Goal: Transaction & Acquisition: Purchase product/service

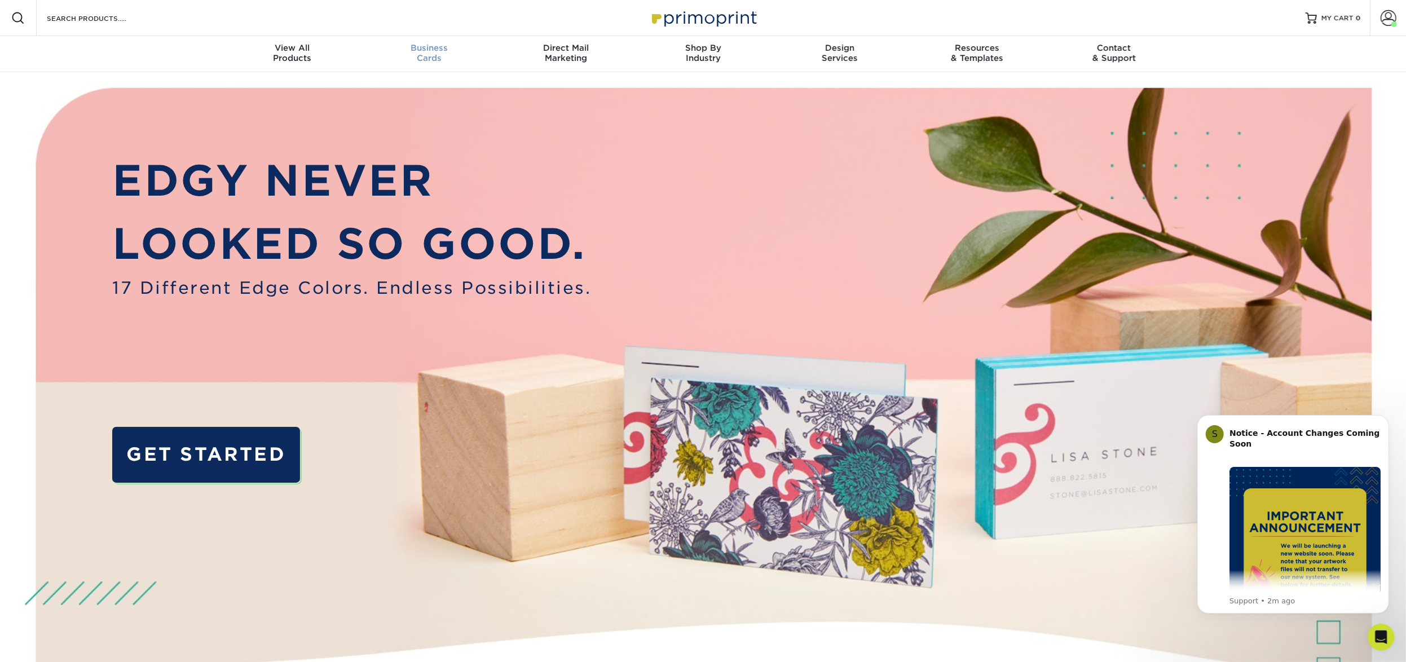
scroll to position [1, 0]
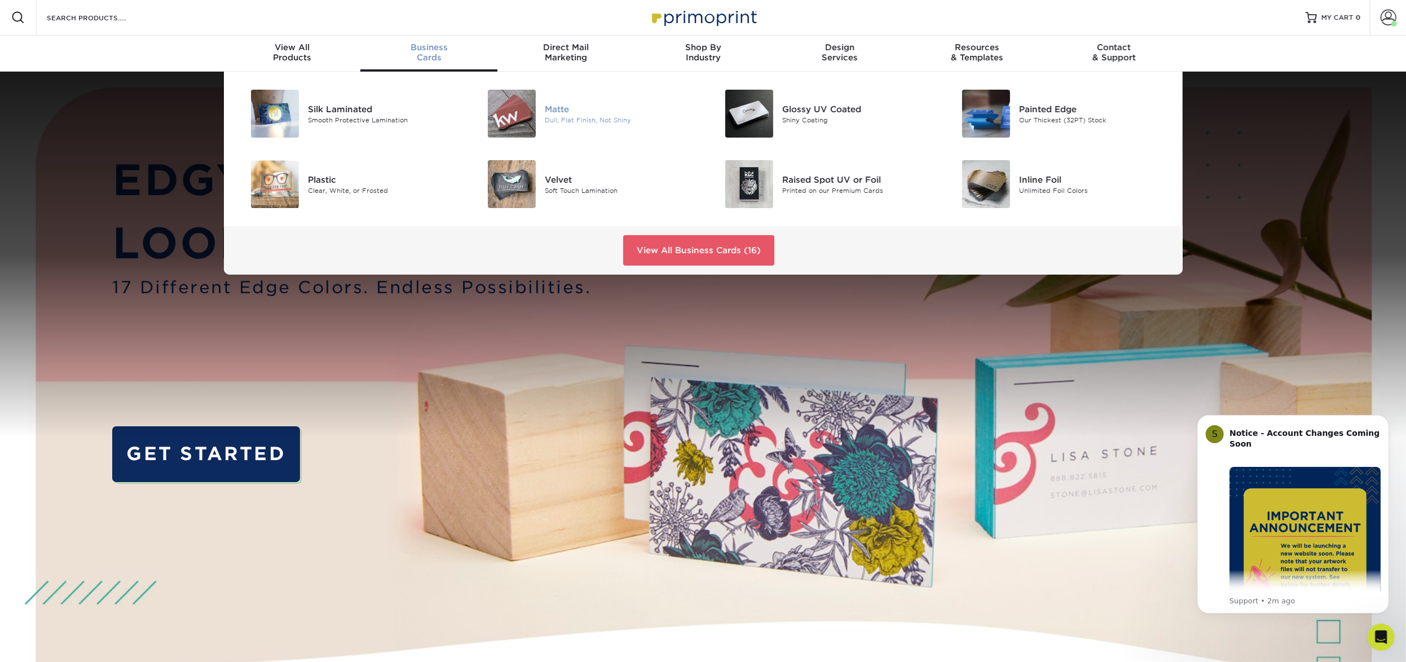
click at [530, 122] on img at bounding box center [512, 114] width 48 height 48
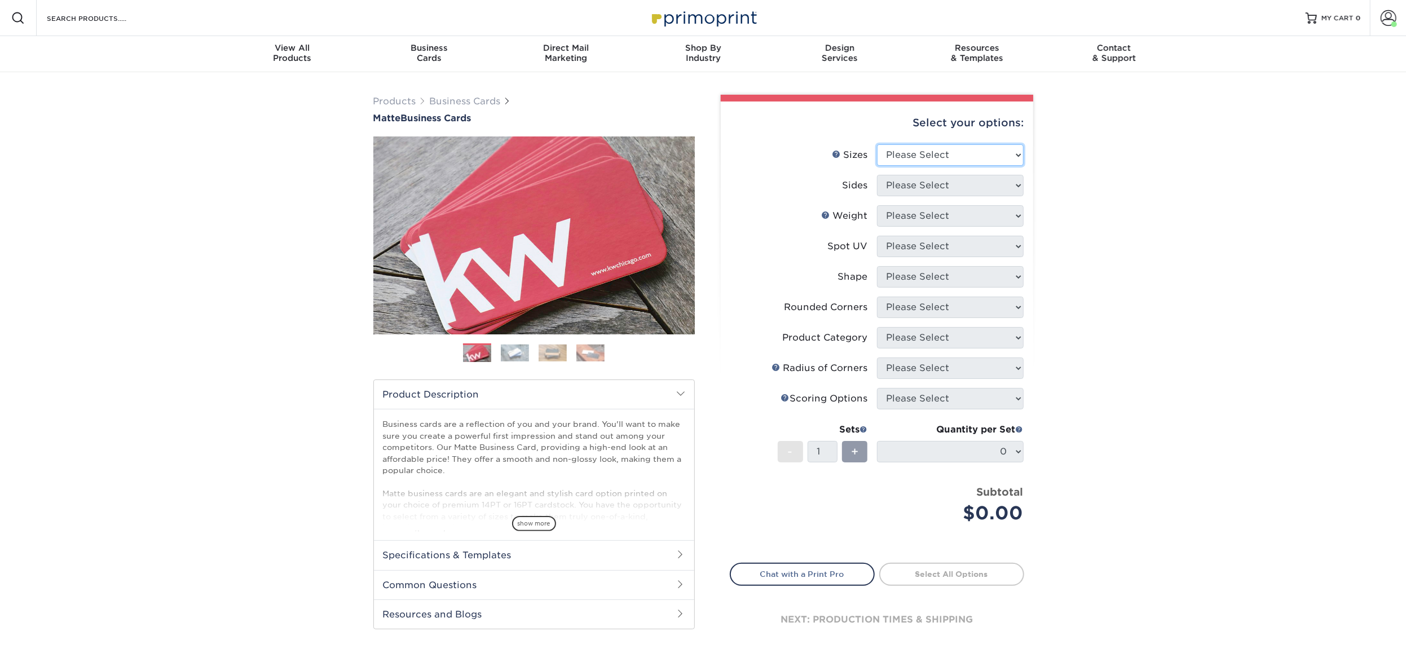
click at [894, 153] on select "Please Select 1.5" x 3.5" - Mini 1.75" x 3.5" - Mini 2" x 2" - Square 2" x 3" -…" at bounding box center [950, 154] width 147 height 21
select select "2.00x3.50"
click at [925, 177] on select "Please Select Print Both Sides Print Front Only" at bounding box center [950, 185] width 147 height 21
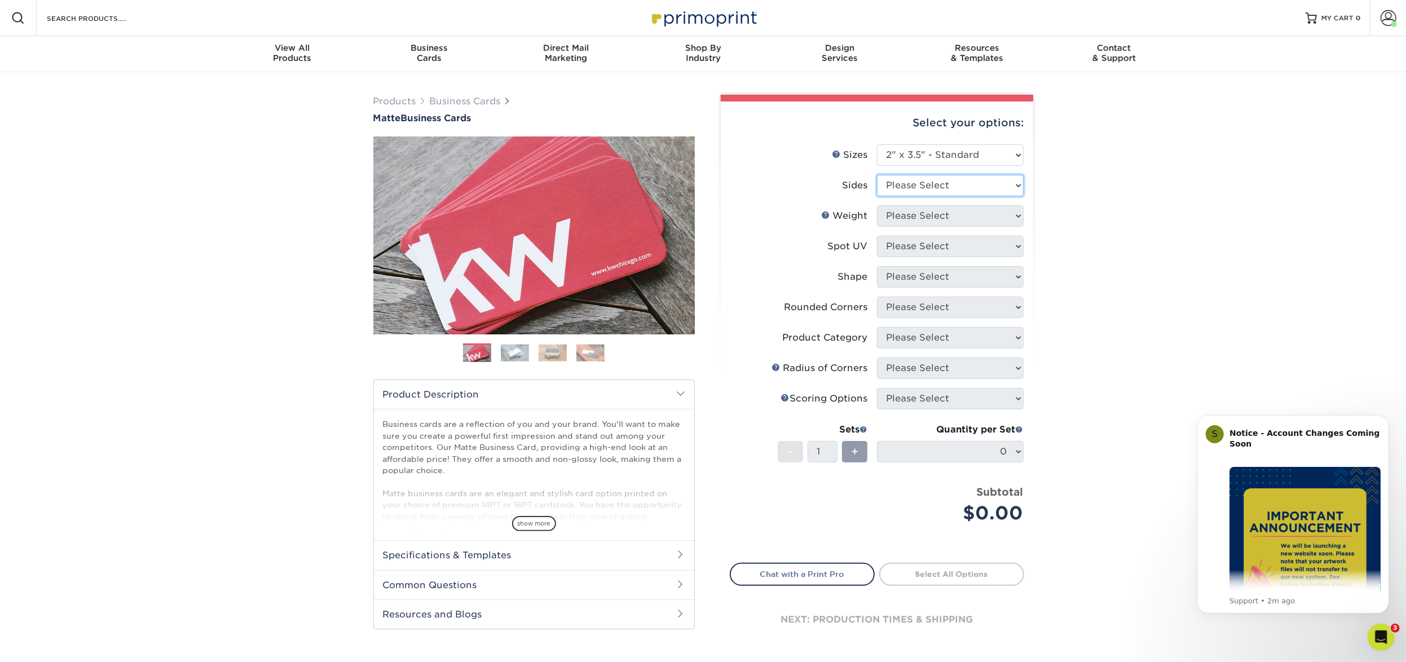
select select "13abbda7-1d64-4f25-8bb2-c179b224825d"
click at [917, 214] on select "Please Select 16PT 14PT" at bounding box center [950, 215] width 147 height 21
select select "16PT"
click at [915, 241] on select "Please Select No Spot UV Front and Back (Both Sides) Front Only Back Only" at bounding box center [950, 246] width 147 height 21
select select "3"
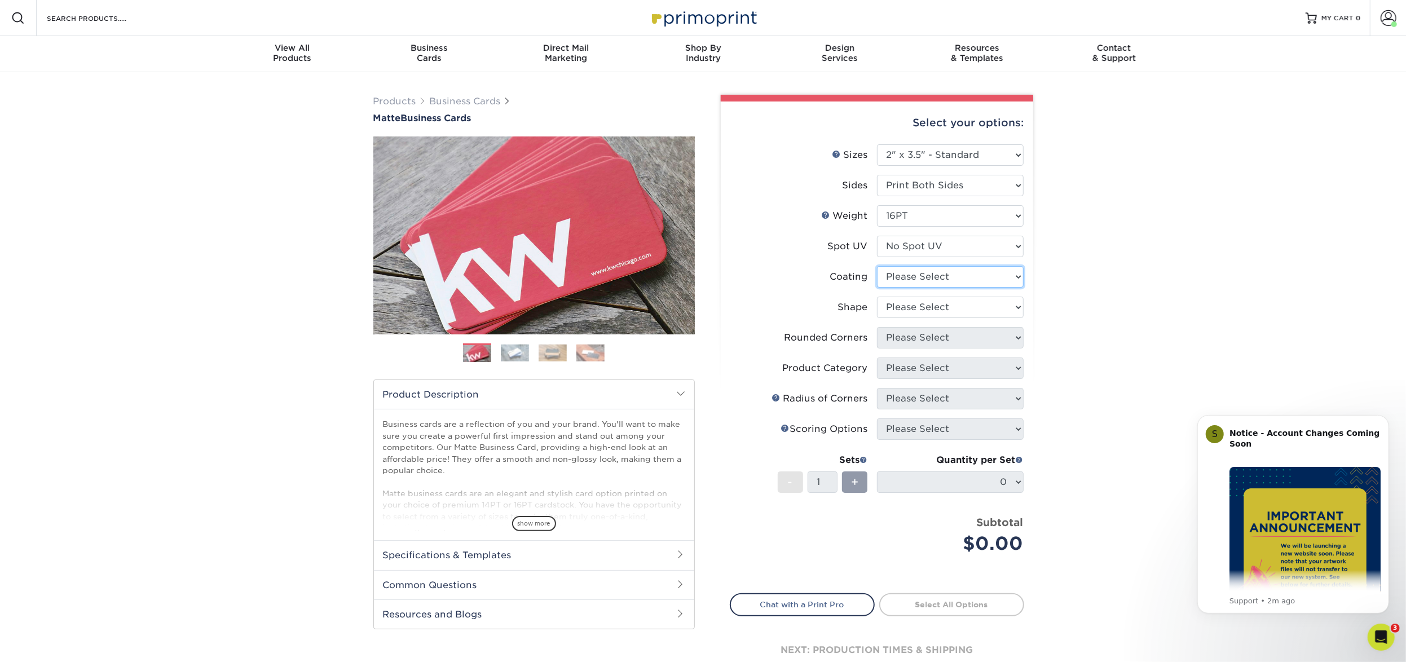
click at [899, 273] on select at bounding box center [950, 276] width 147 height 21
select select "121bb7b5-3b4d-429f-bd8d-bbf80e953313"
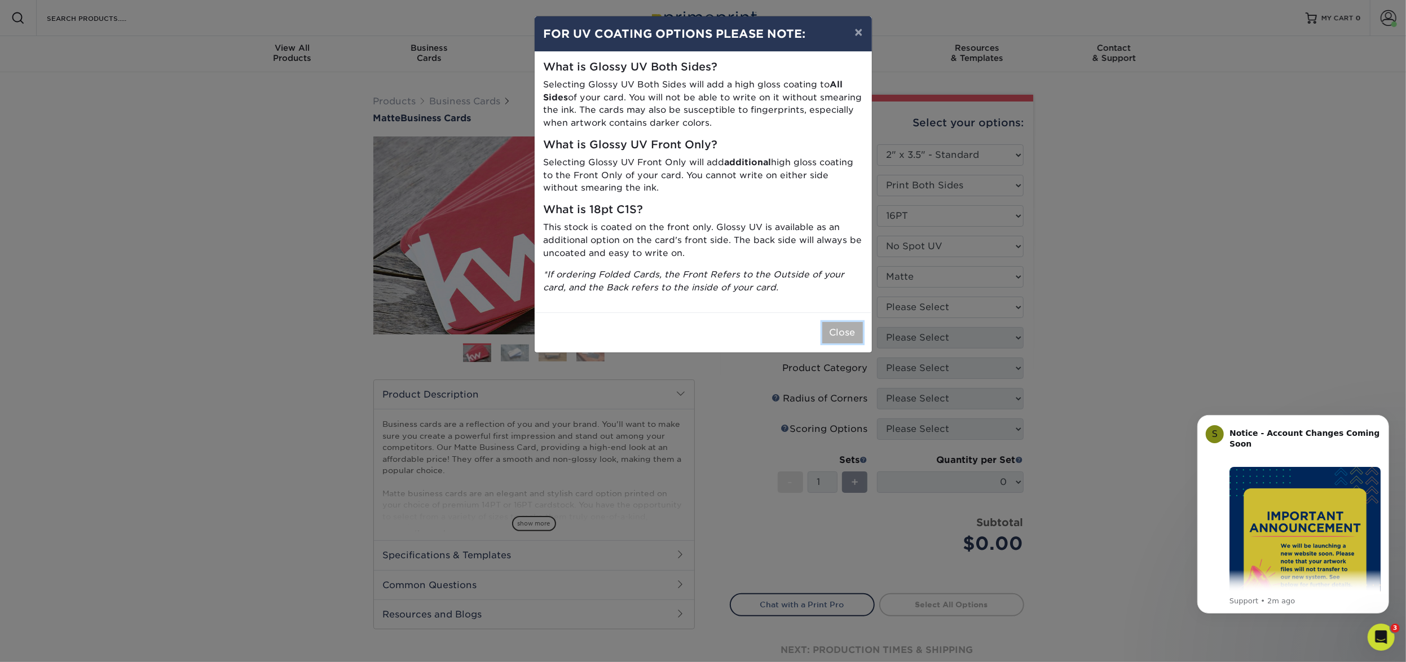
click at [854, 335] on button "Close" at bounding box center [843, 332] width 41 height 21
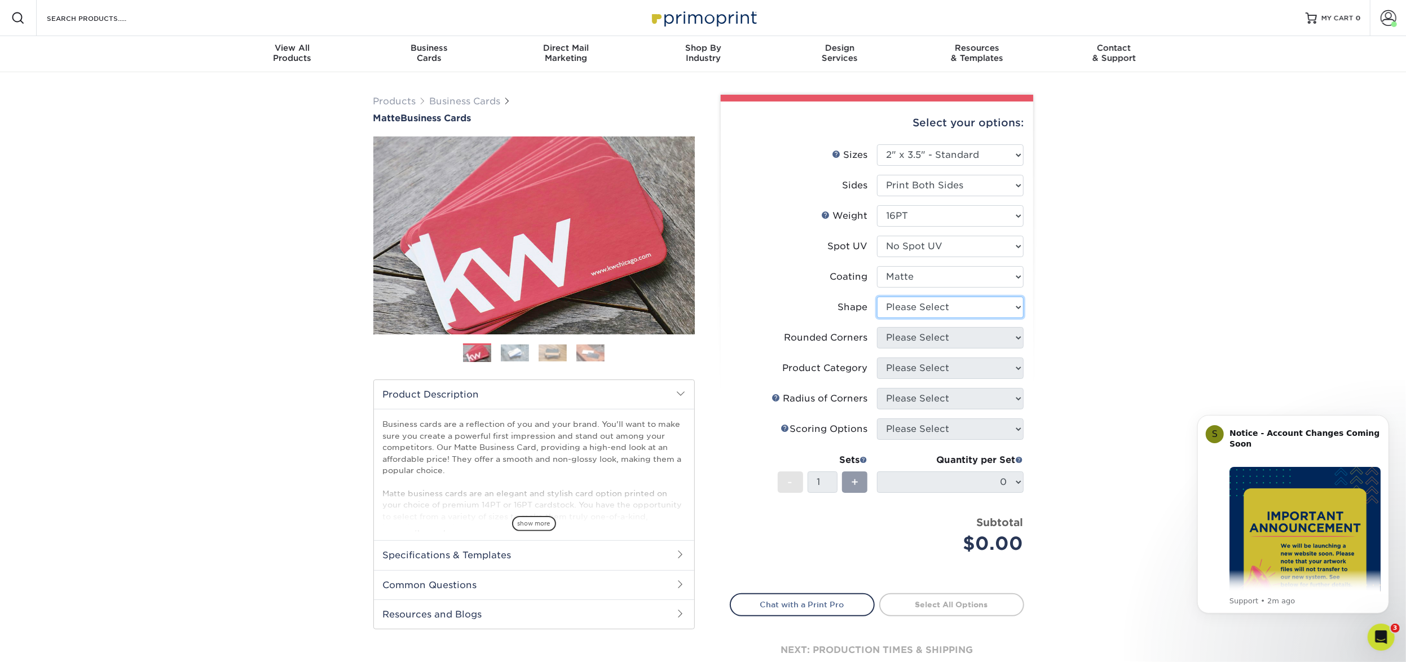
click at [908, 316] on select "Please Select Standard Oval" at bounding box center [950, 307] width 147 height 21
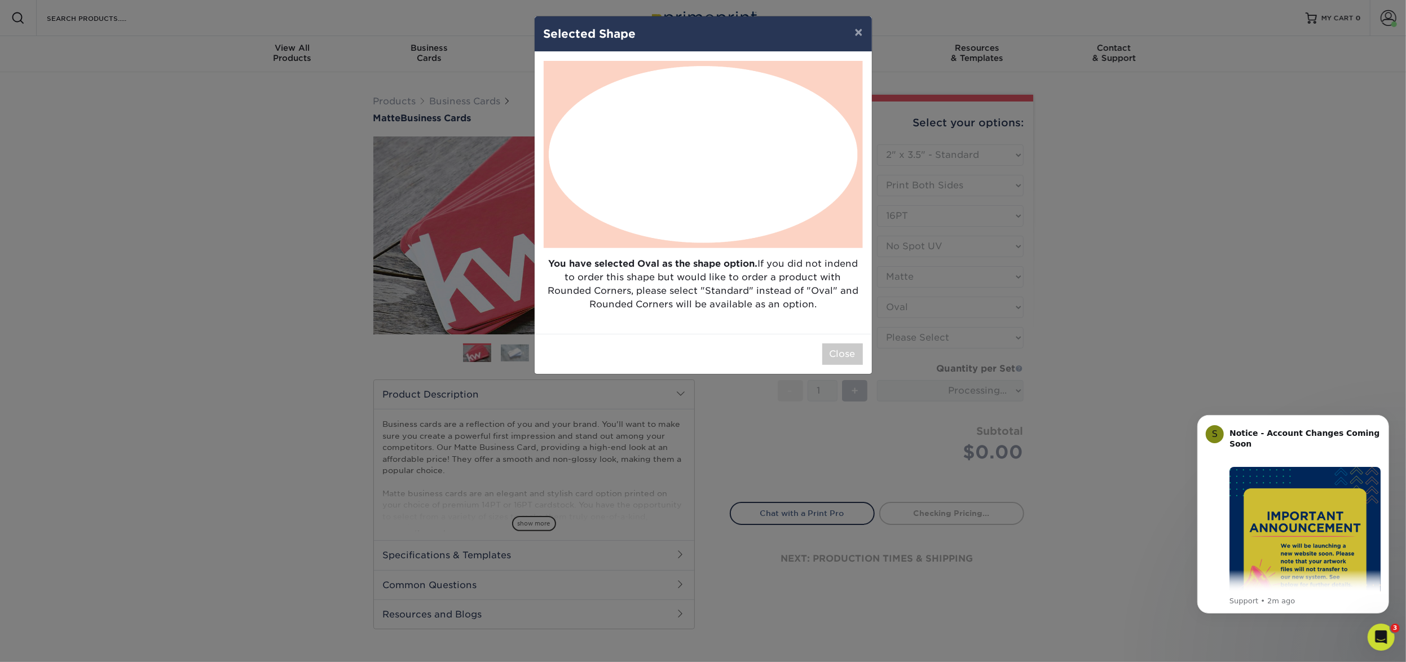
click at [933, 305] on div "× Selected Shape You have selected Oval as the shape option. If you did not ind…" at bounding box center [703, 331] width 1406 height 662
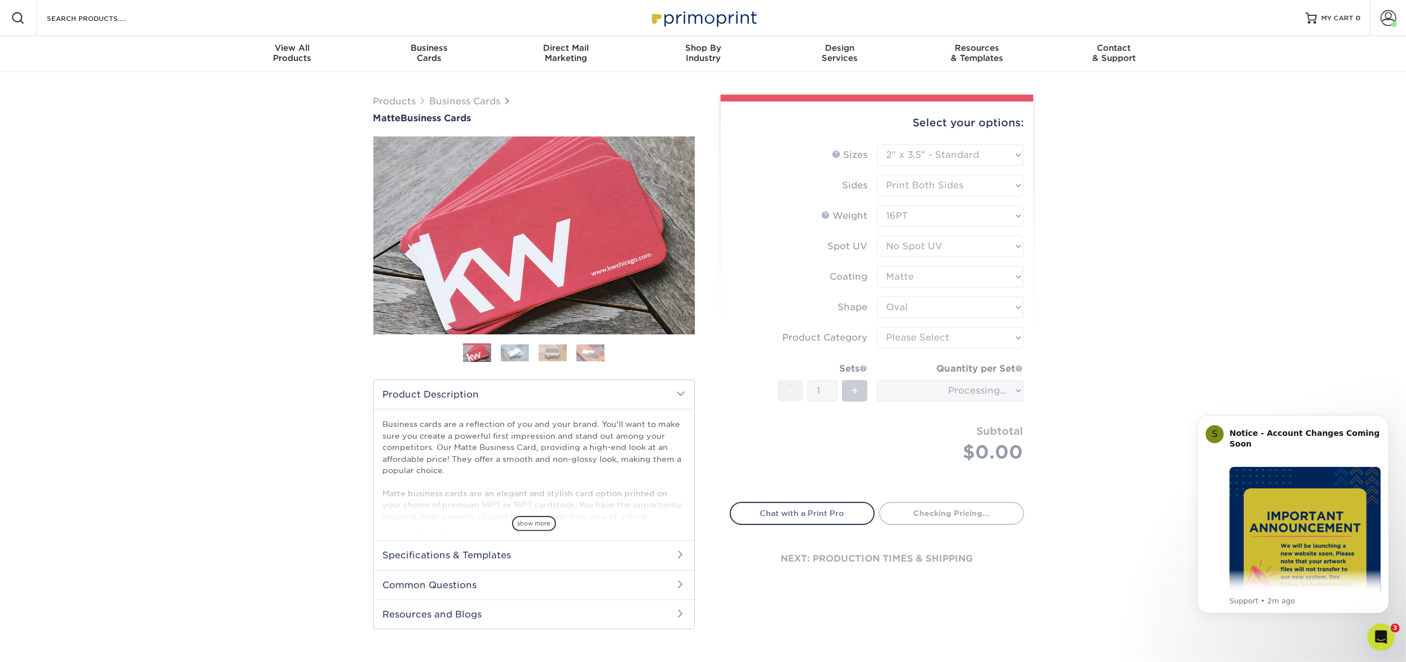
click at [896, 306] on form "Sizes Help Sizes Please Select 1.5" x 3.5" - Mini 1.75" x 3.5" - Mini 2" x 2" -…" at bounding box center [877, 316] width 294 height 345
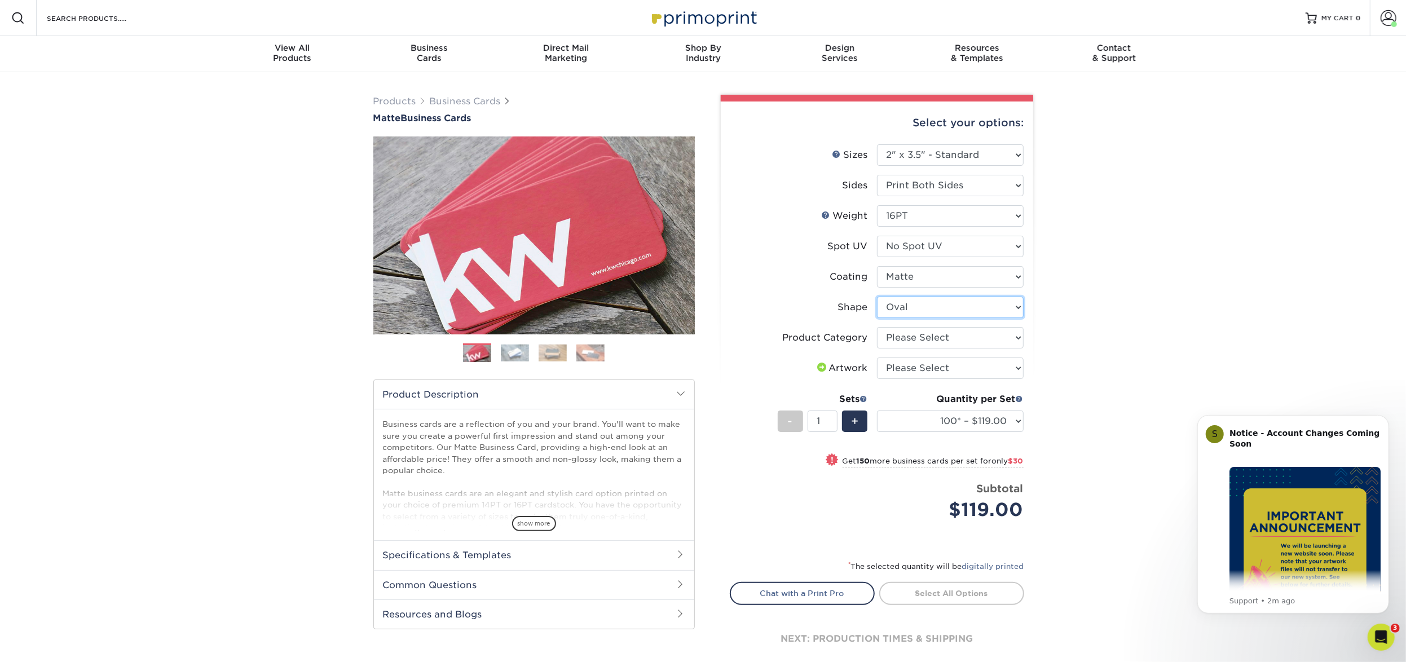
click at [896, 306] on select "Please Select Standard Oval" at bounding box center [950, 307] width 147 height 21
select select "standard"
select select
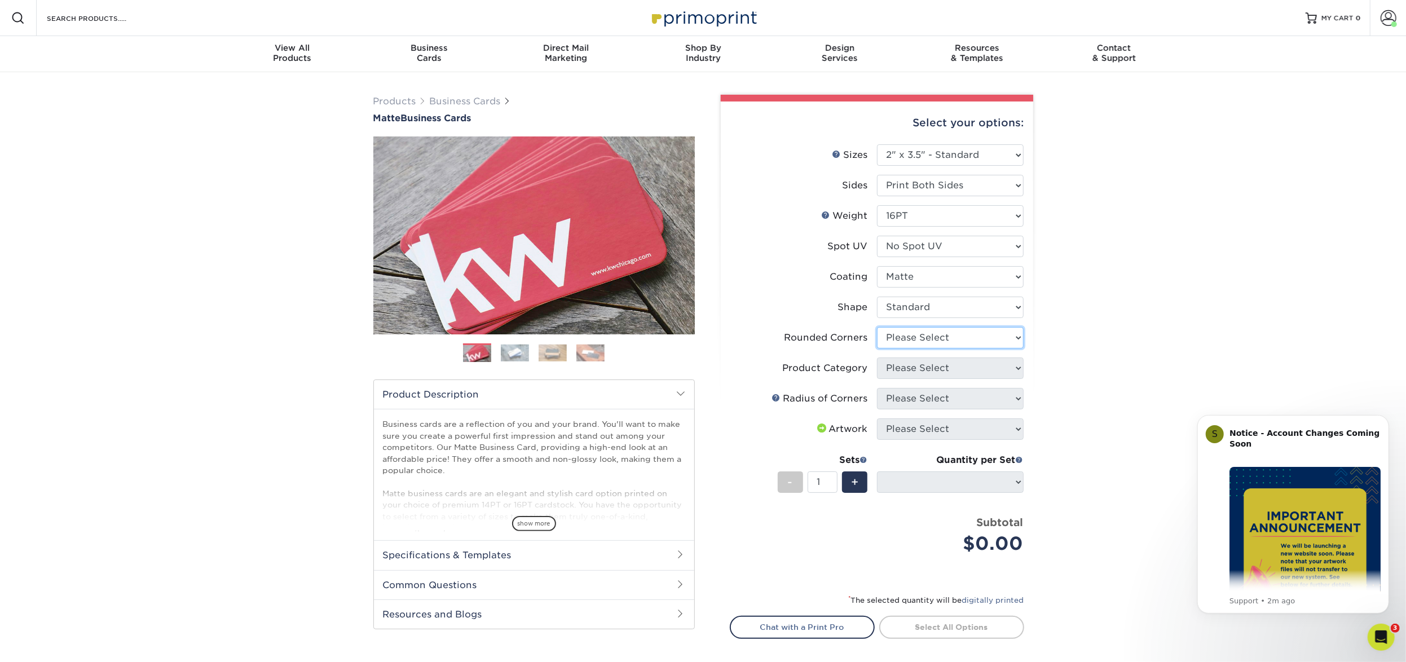
click at [902, 346] on select "Please Select Yes - Round 2 Corners Yes - Round 4 Corners No" at bounding box center [950, 337] width 147 height 21
select select "0"
select select "-1"
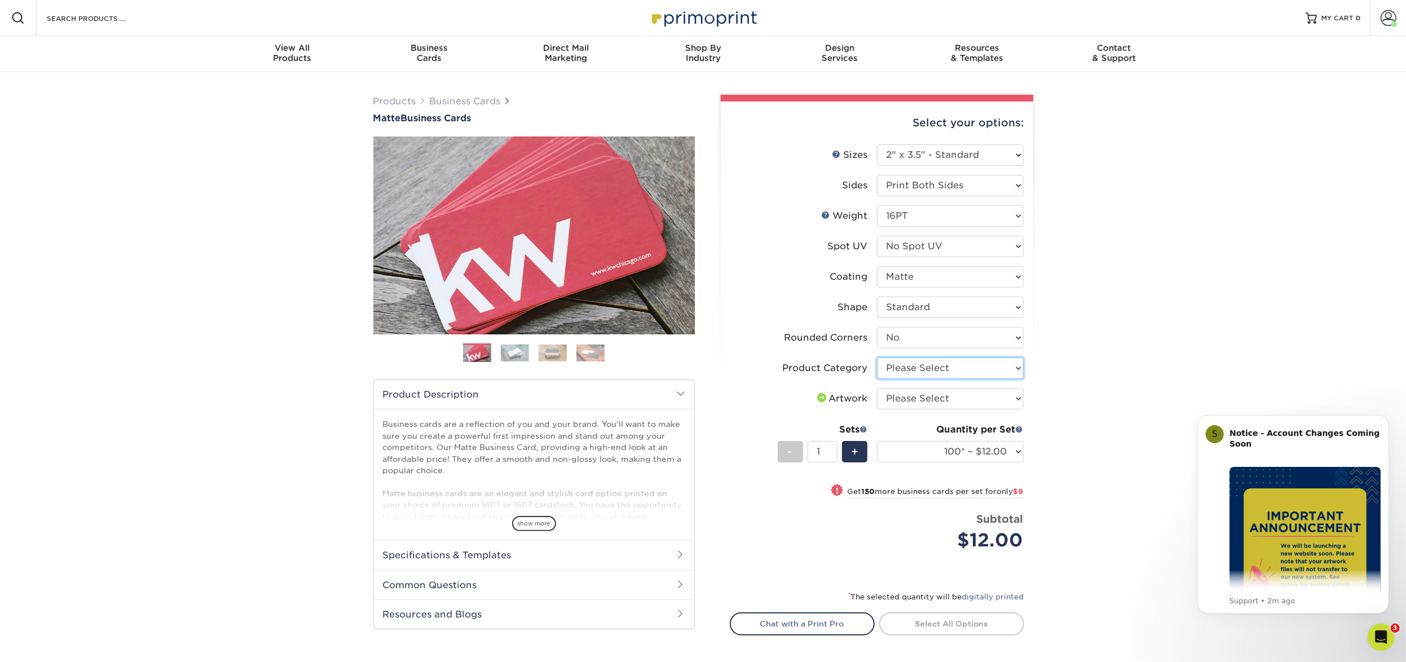
click at [959, 368] on select "Please Select Business Cards" at bounding box center [950, 368] width 147 height 21
select select "3b5148f1-0588-4f88-a218-97bcfdce65c1"
click at [954, 401] on select "Please Select I will upload files I need a design - $100" at bounding box center [950, 398] width 147 height 21
select select "upload"
click at [959, 450] on select "100* – $12.00 250* – $21.00 500 – $42.00 1000 – $53.00 2500 – $95.00 5000 – $18…" at bounding box center [950, 451] width 147 height 21
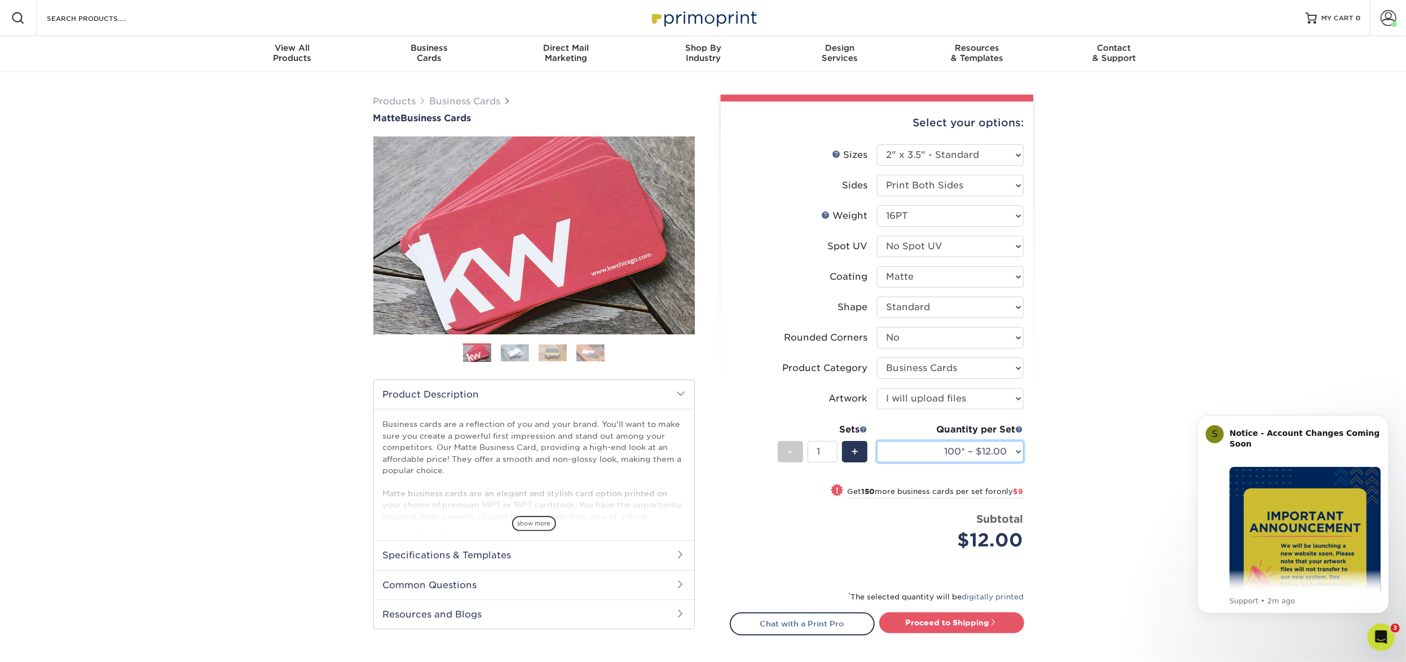
select select "250* – $21.00"
click at [1132, 441] on div "Products Business Cards Matte Business Cards Previous Next 100 $ 9" at bounding box center [703, 408] width 1406 height 672
click at [1008, 622] on link "Proceed to Shipping" at bounding box center [952, 623] width 145 height 20
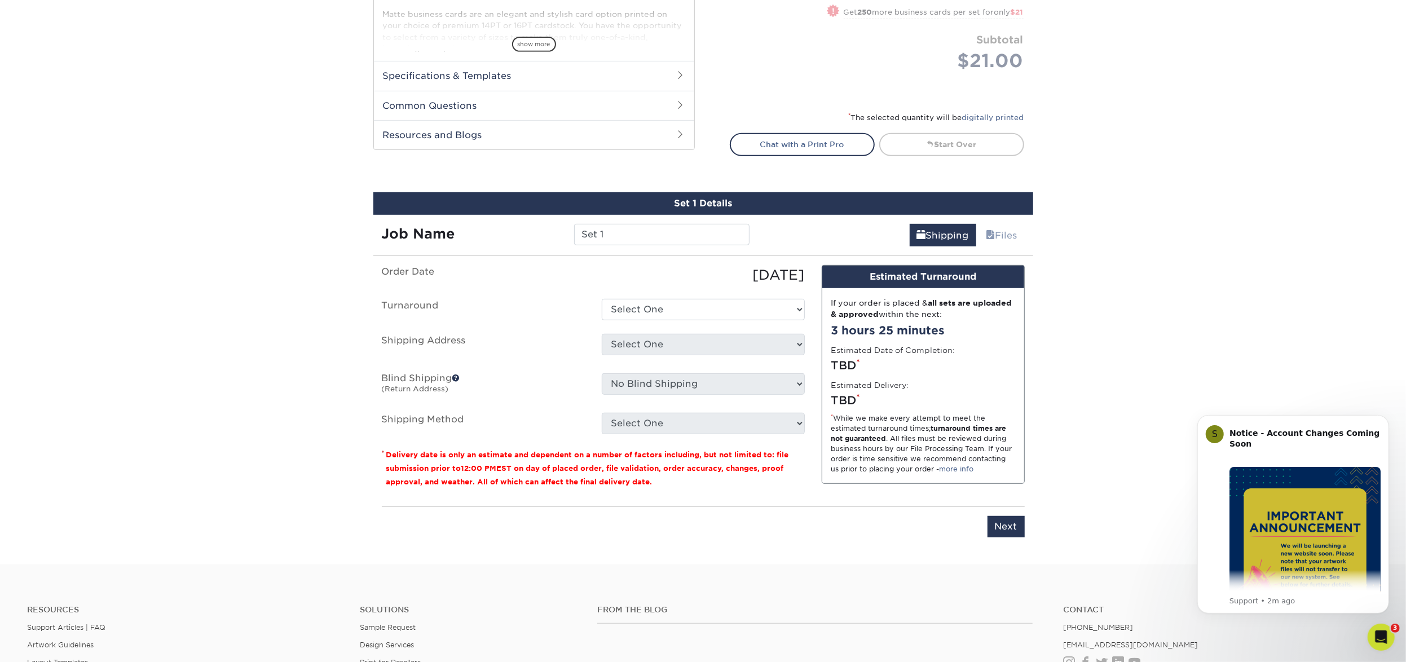
scroll to position [641, 0]
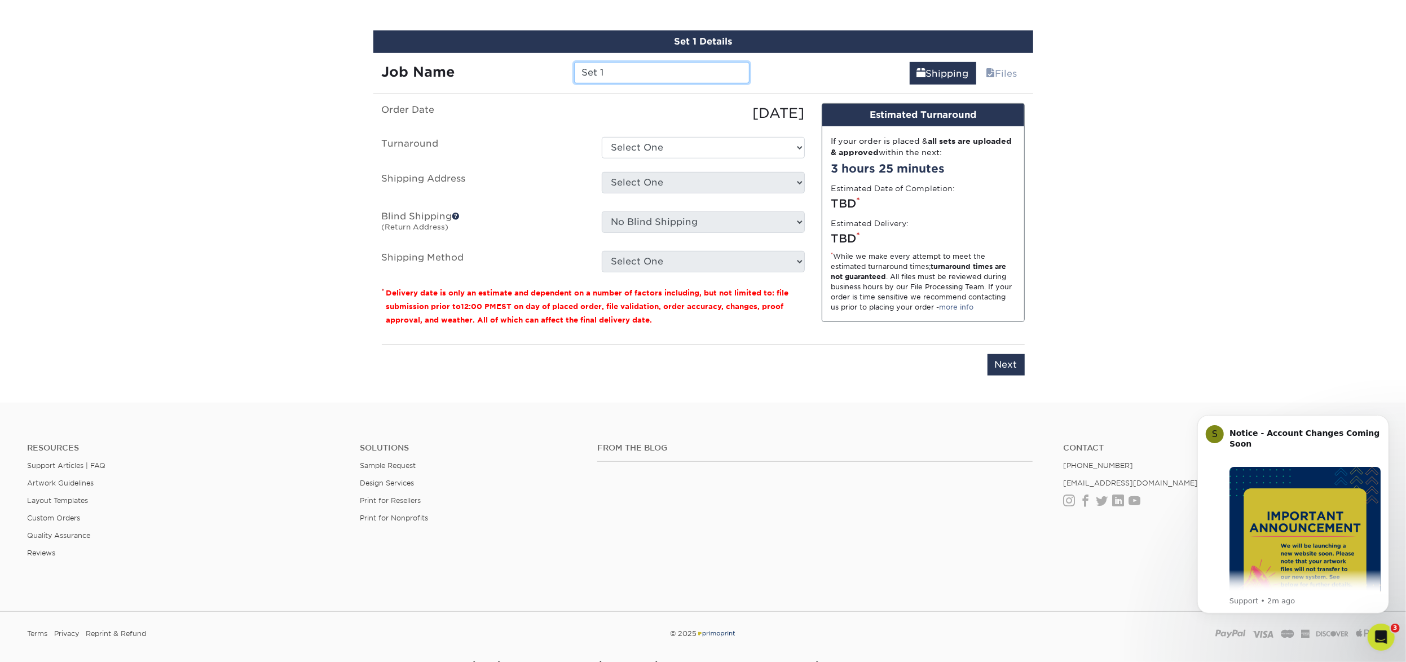
click at [633, 65] on input "Set 1" at bounding box center [661, 72] width 175 height 21
click at [632, 65] on input "Set 1" at bounding box center [661, 72] width 175 height 21
type input "Jill Ruess"
click at [644, 143] on select "Select One 2-4 Business Days 2 Day Next Business Day" at bounding box center [703, 147] width 203 height 21
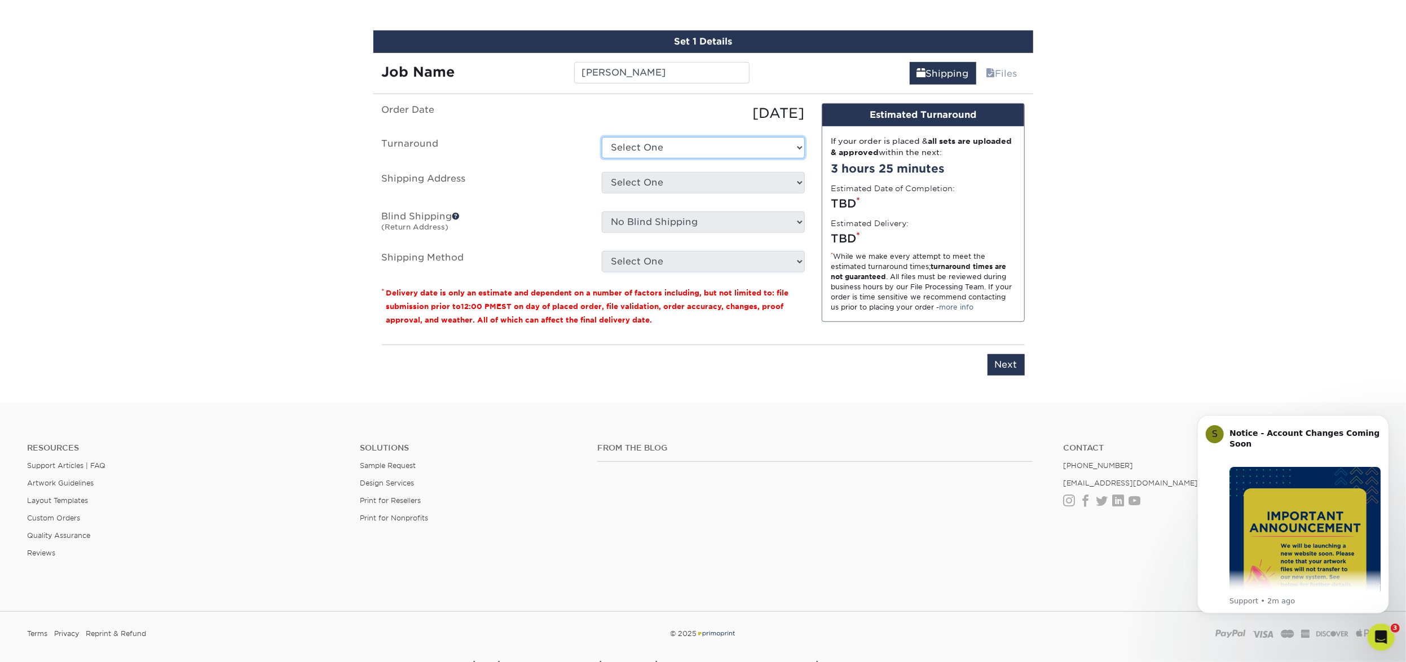
select select "23721297-b68b-4846-ba83-3171e6bd9d78"
click at [641, 182] on select "Select One 514 W MAPLE ST Atlanta Office Beth Patterson Bingham Farms Byron Cen…" at bounding box center [703, 182] width 203 height 21
select select "283681"
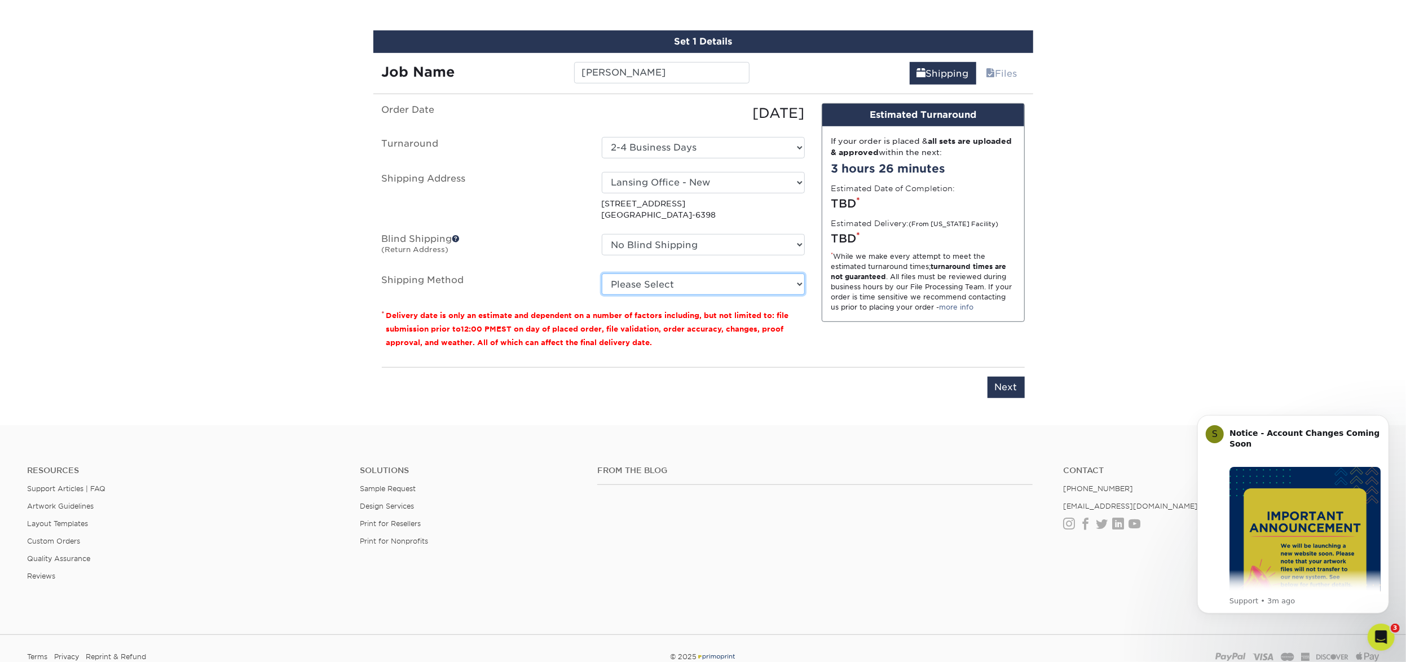
click at [724, 282] on select "Please Select Ground Shipping (+$7.84) 3 Day Shipping Service (+$20.04) 2 Day A…" at bounding box center [703, 284] width 203 height 21
select select "03"
click at [993, 388] on input "Next" at bounding box center [1006, 387] width 37 height 21
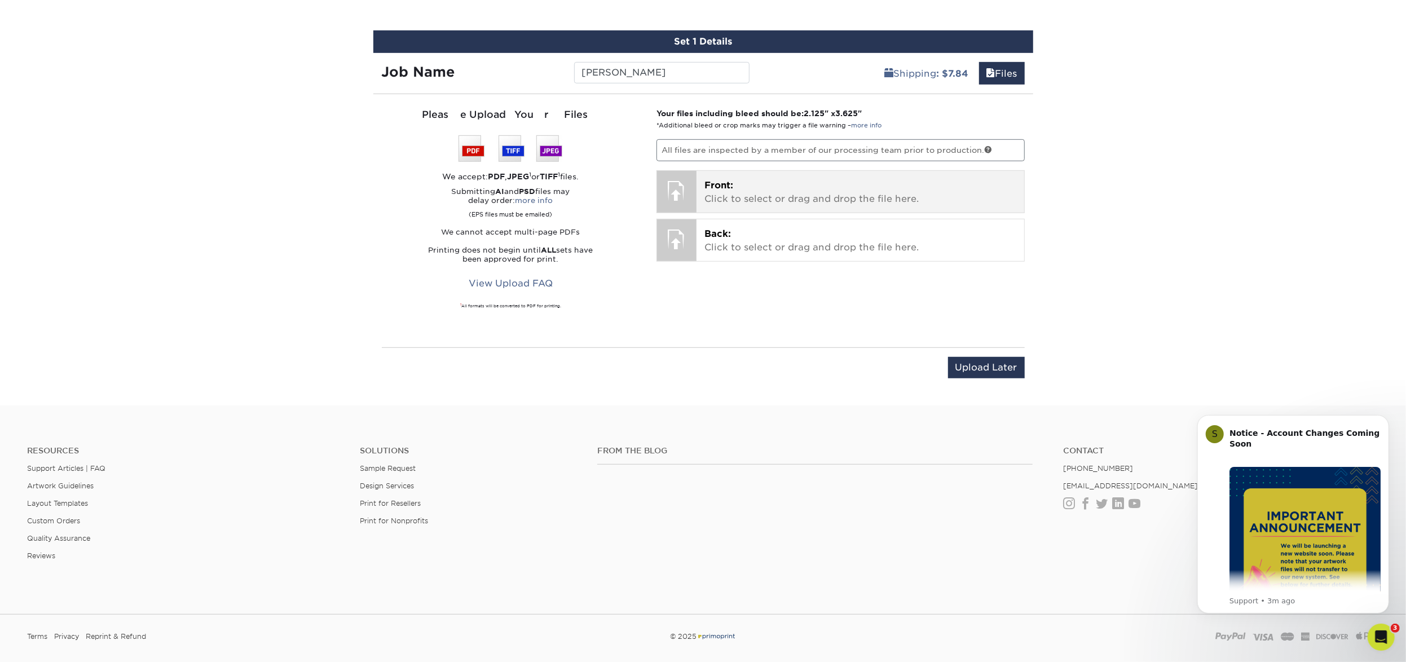
click at [797, 192] on p "Front: Click to select or drag and drop the file here." at bounding box center [861, 192] width 312 height 27
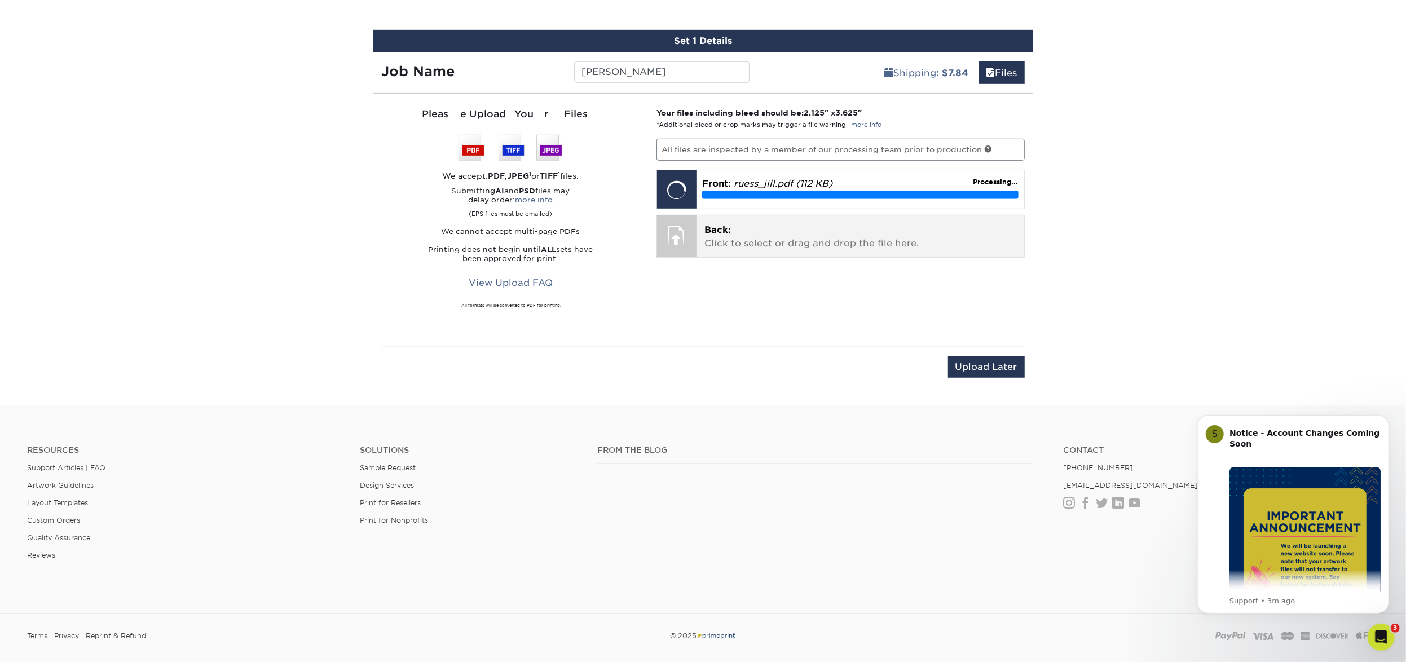
scroll to position [646, 0]
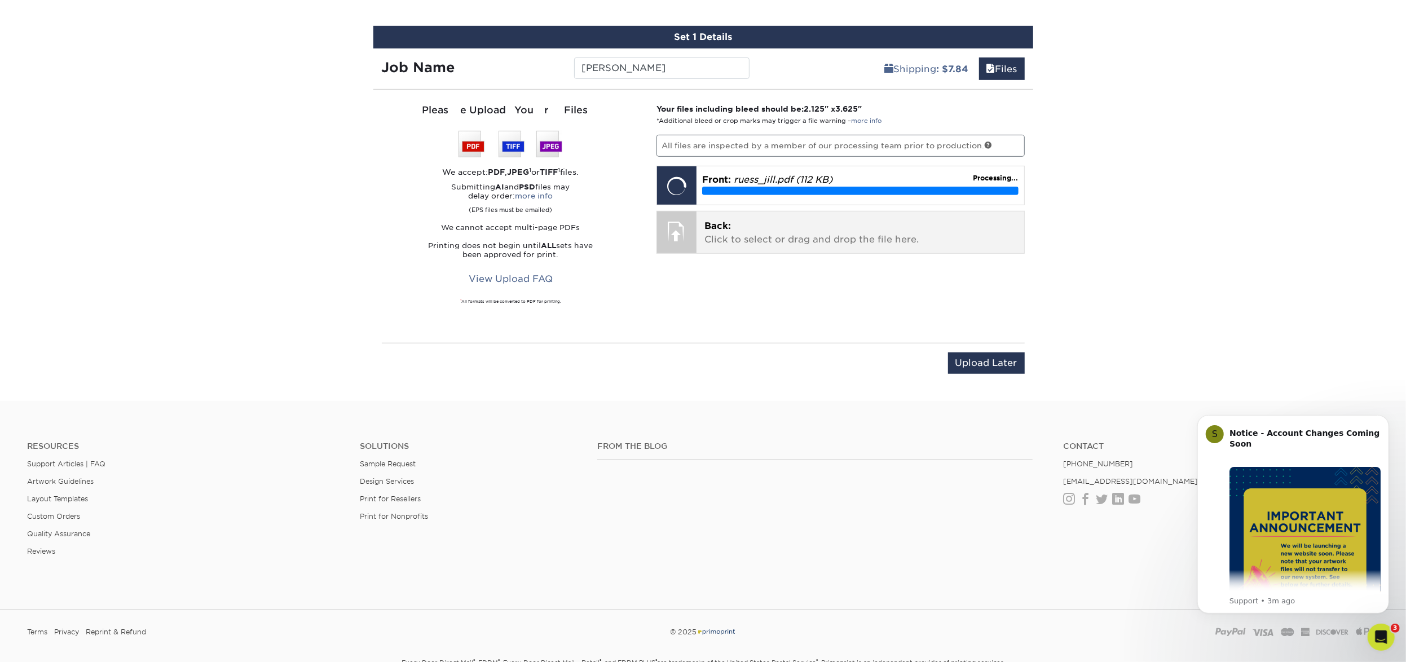
click at [772, 232] on p "Back: Click to select or drag and drop the file here." at bounding box center [861, 232] width 312 height 27
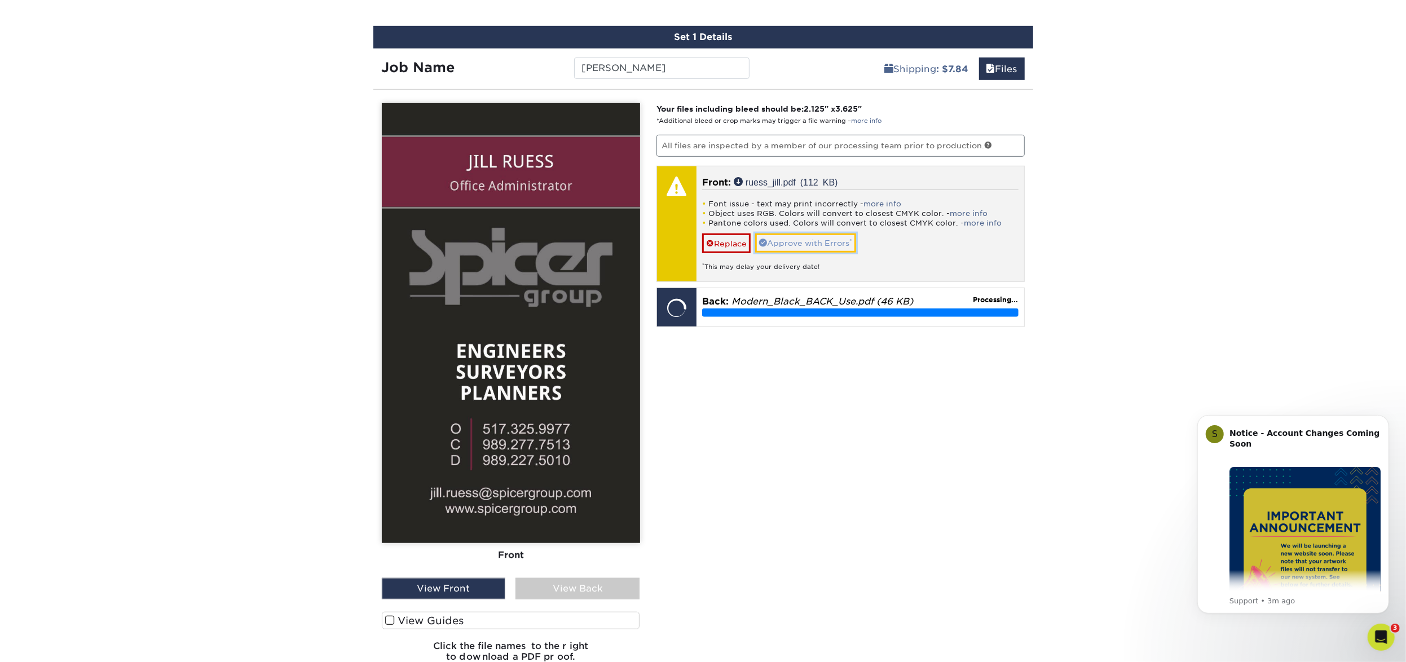
click at [771, 242] on link "Approve with Errors *" at bounding box center [805, 243] width 101 height 19
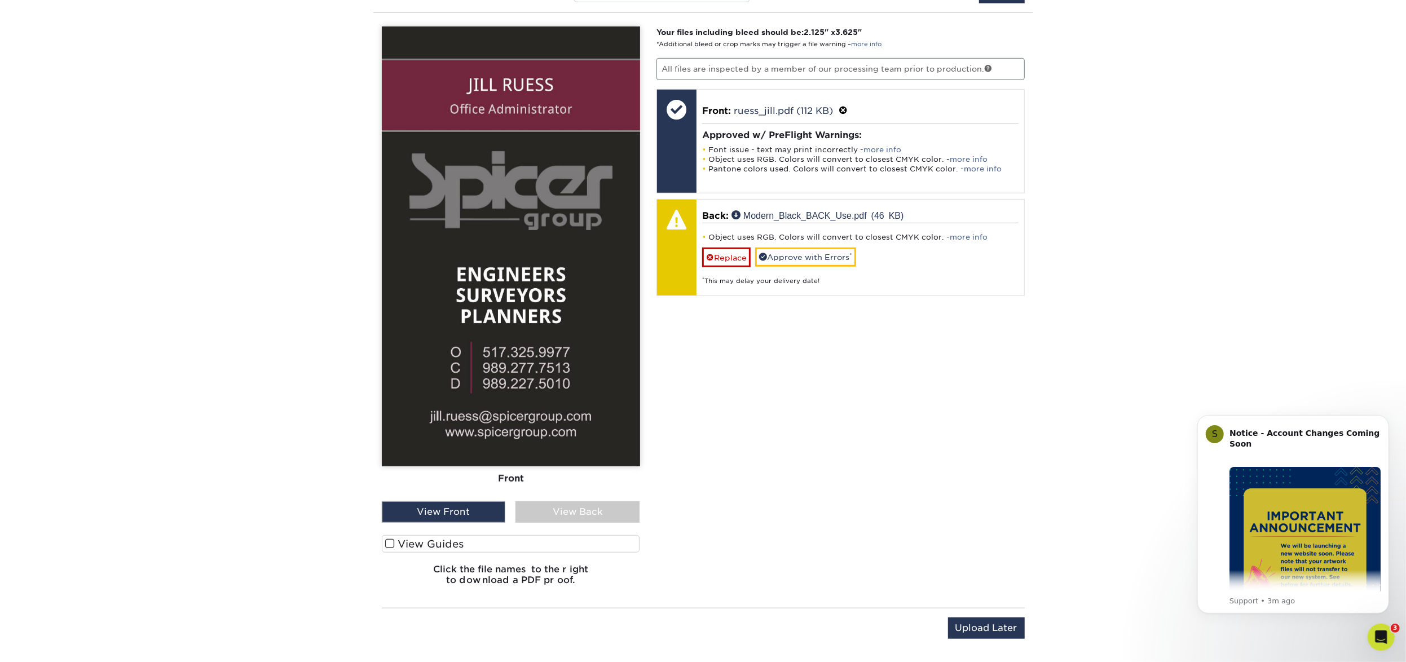
scroll to position [716, 0]
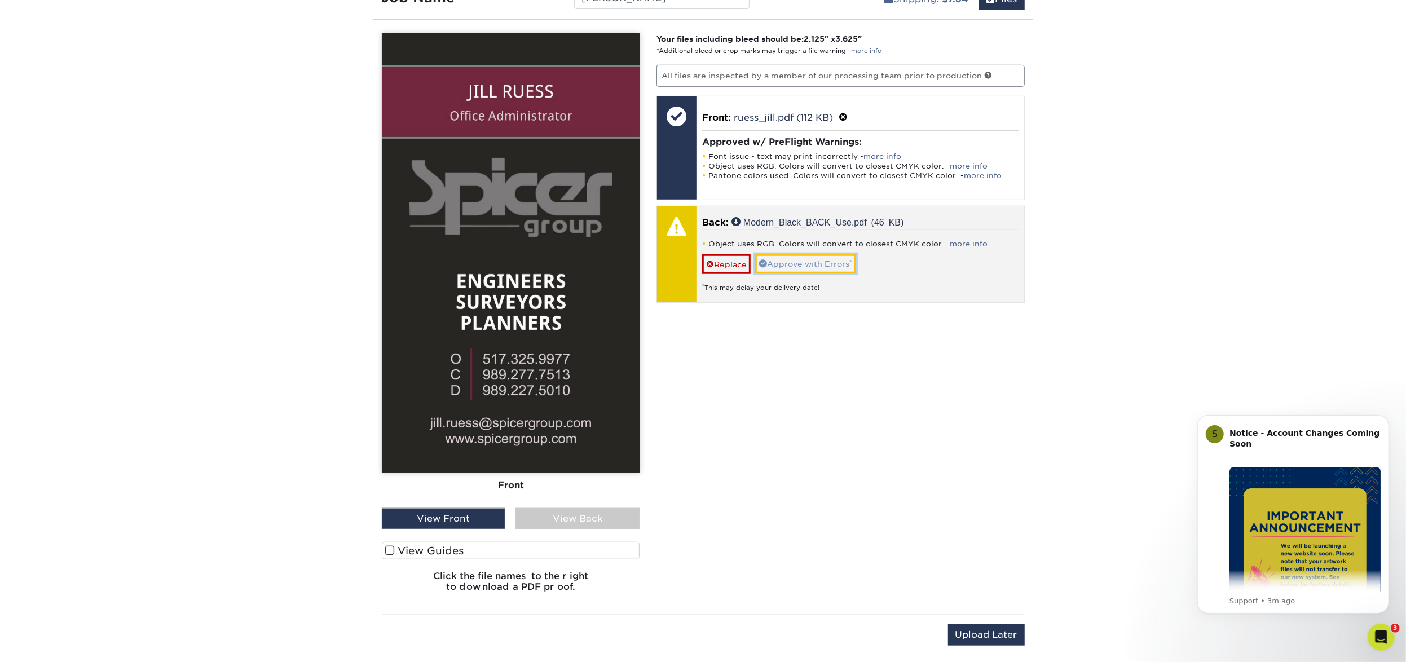
click at [834, 261] on link "Approve with Errors *" at bounding box center [805, 263] width 101 height 19
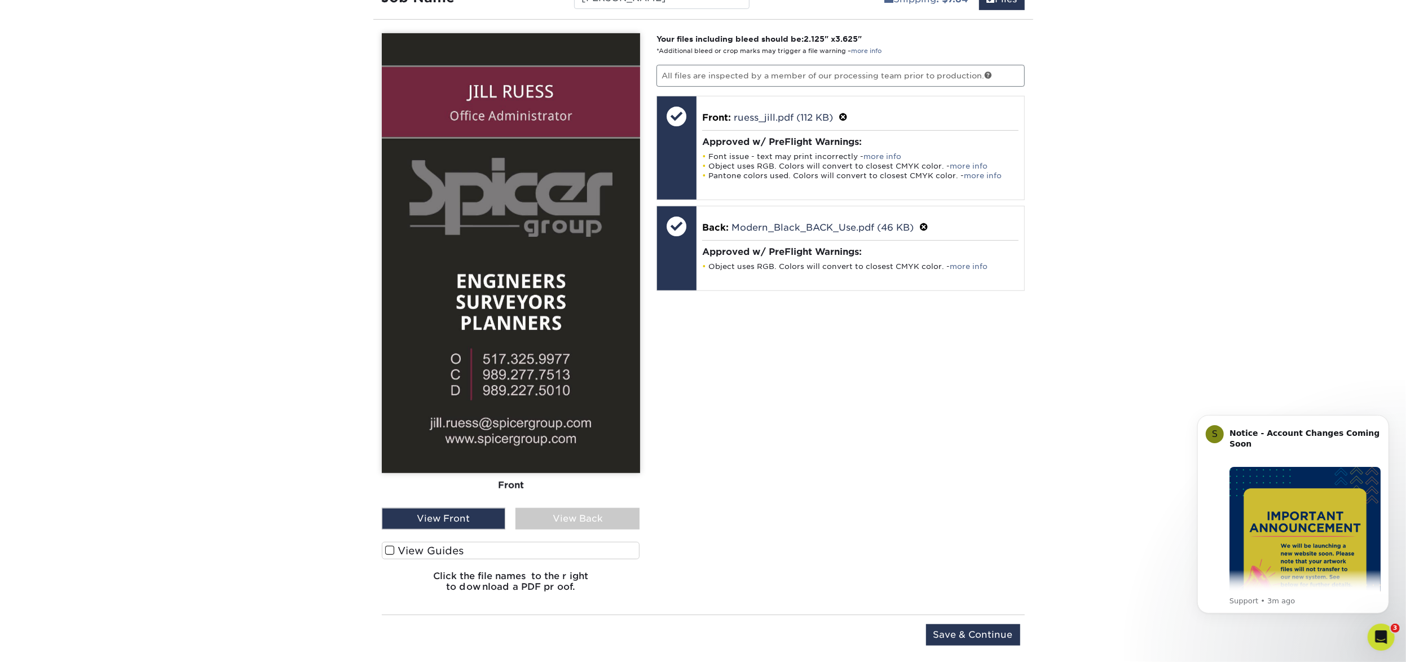
click at [594, 515] on div "View Back" at bounding box center [578, 518] width 124 height 21
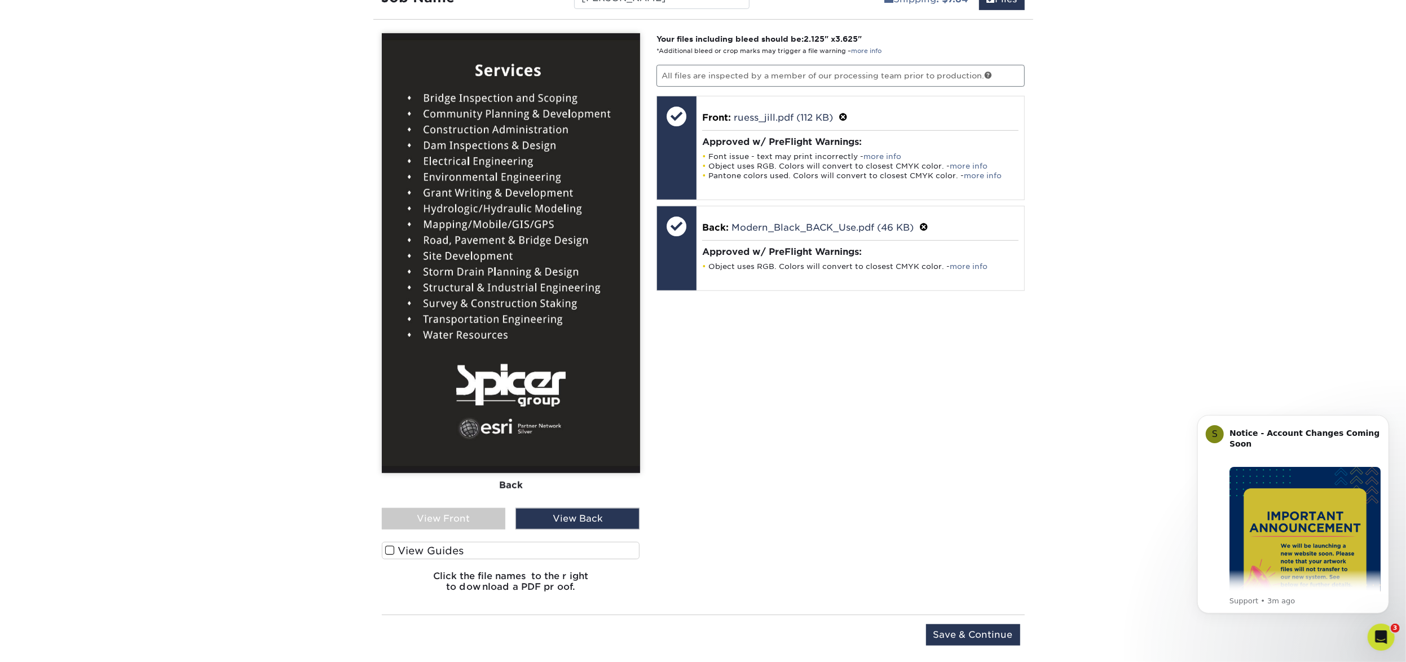
drag, startPoint x: 464, startPoint y: 511, endPoint x: 450, endPoint y: 512, distance: 14.1
click at [461, 511] on div "View Front" at bounding box center [444, 518] width 124 height 21
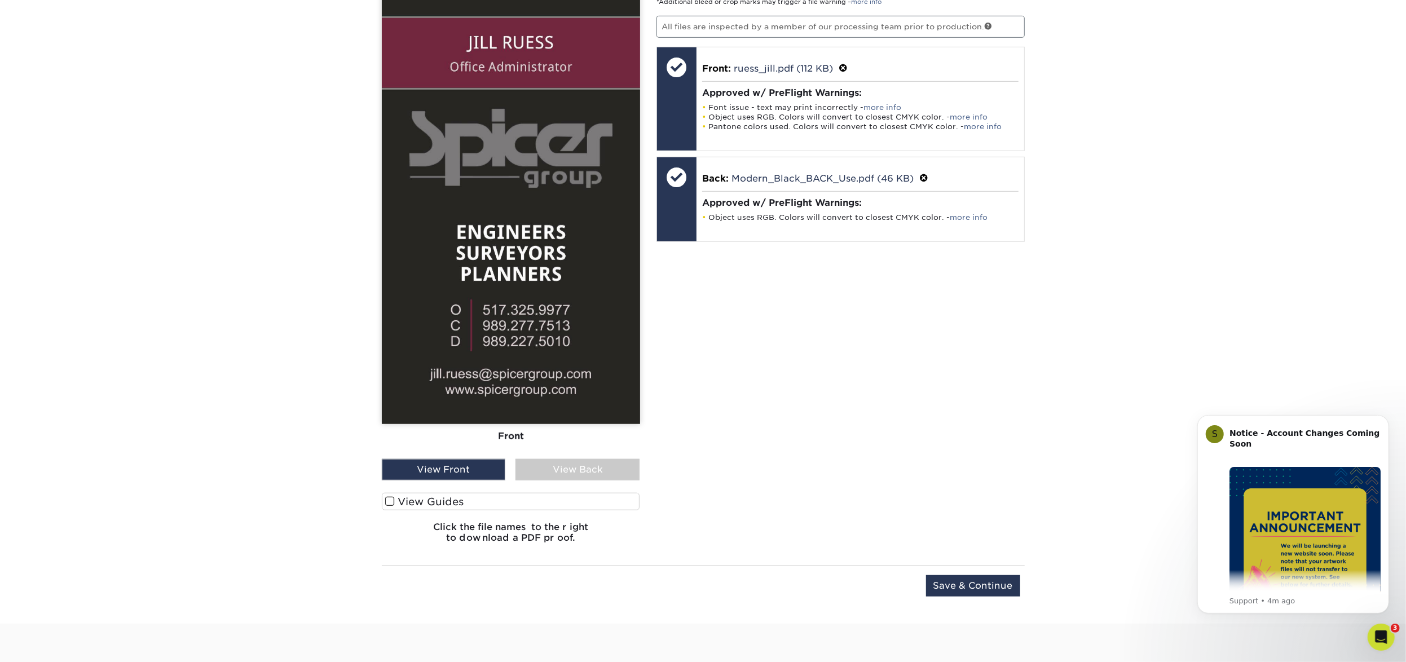
scroll to position [768, 0]
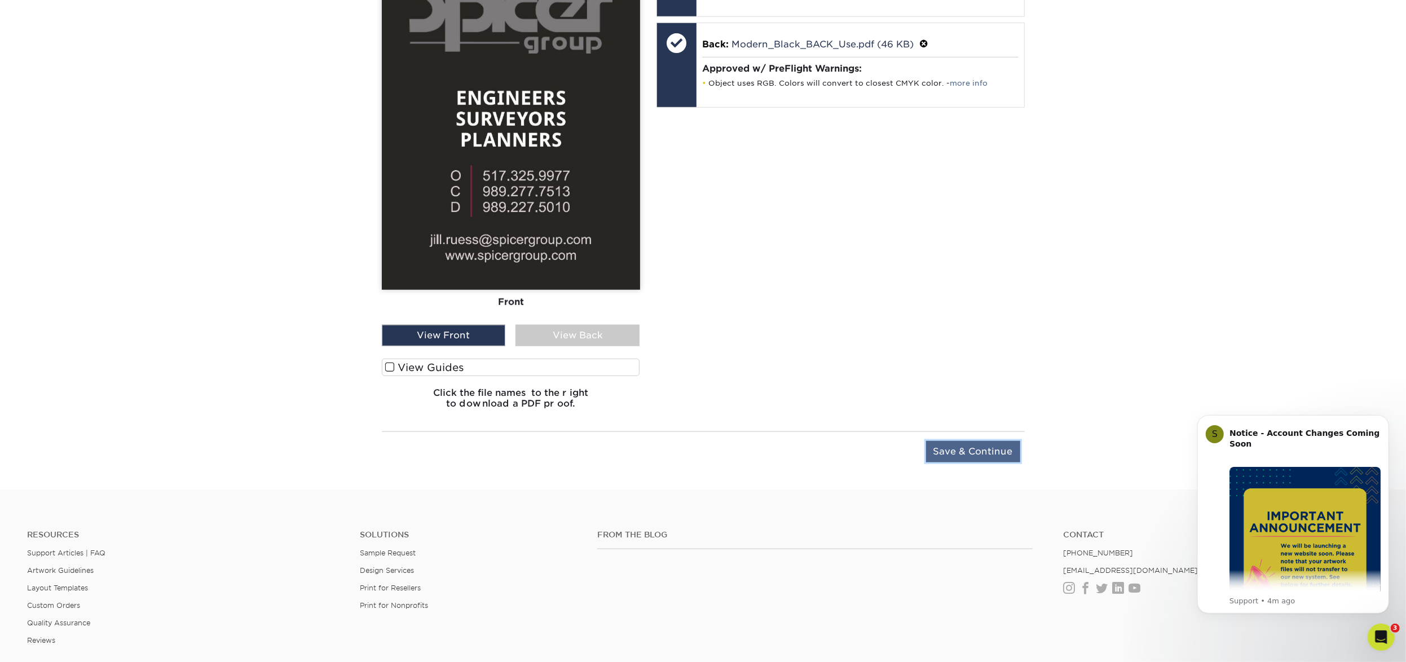
click at [955, 453] on input "Save & Continue" at bounding box center [973, 451] width 94 height 21
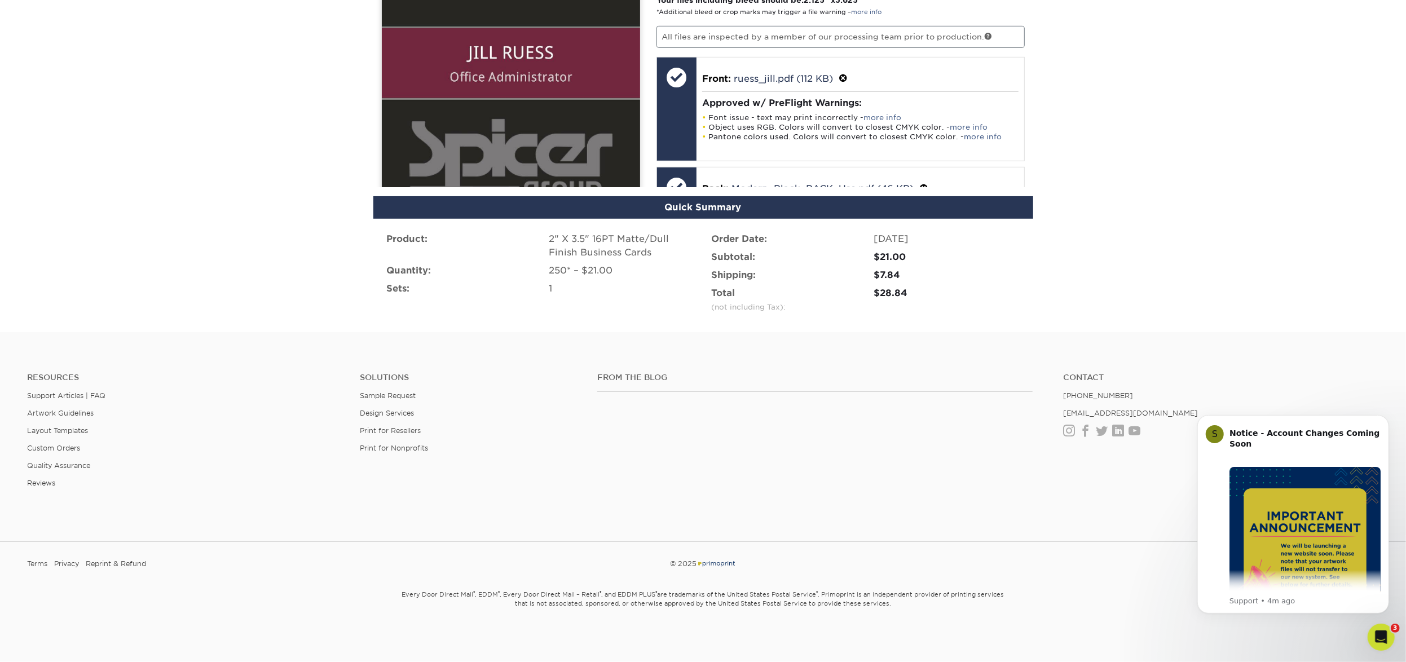
scroll to position [610, 0]
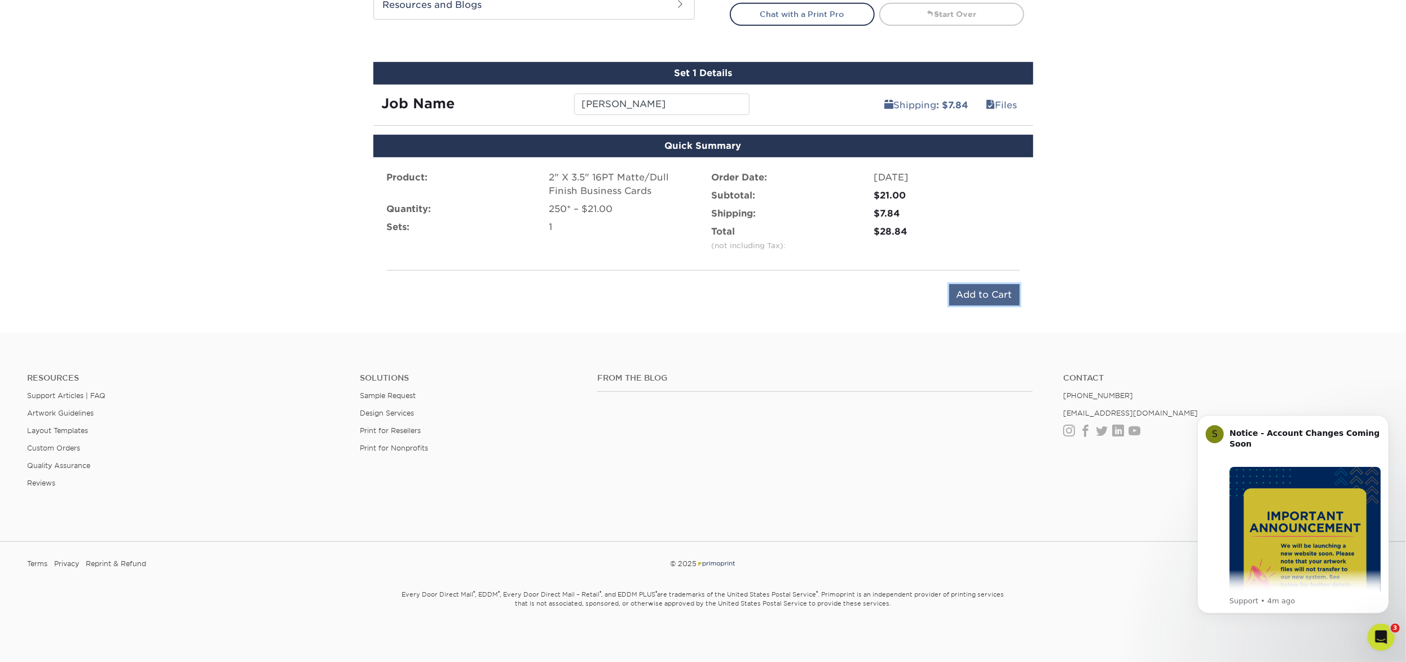
click at [954, 295] on input "Add to Cart" at bounding box center [984, 294] width 71 height 21
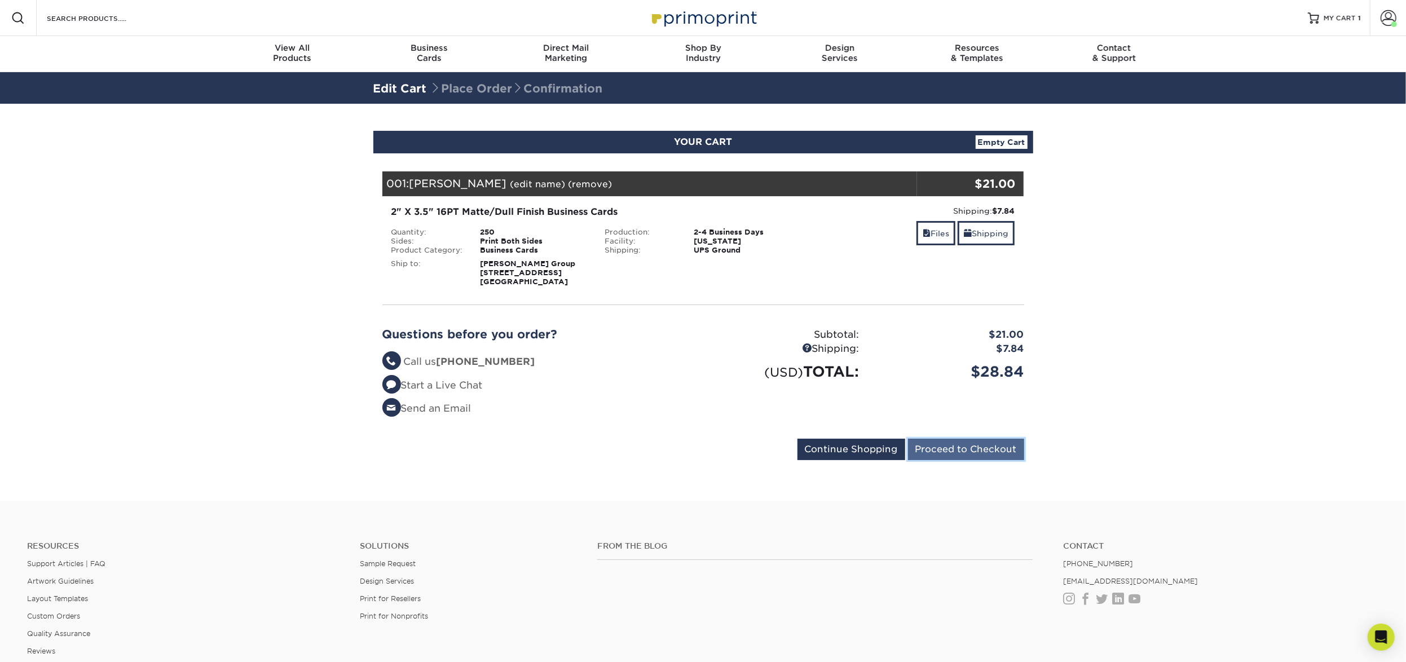
click at [947, 455] on input "Proceed to Checkout" at bounding box center [966, 449] width 116 height 21
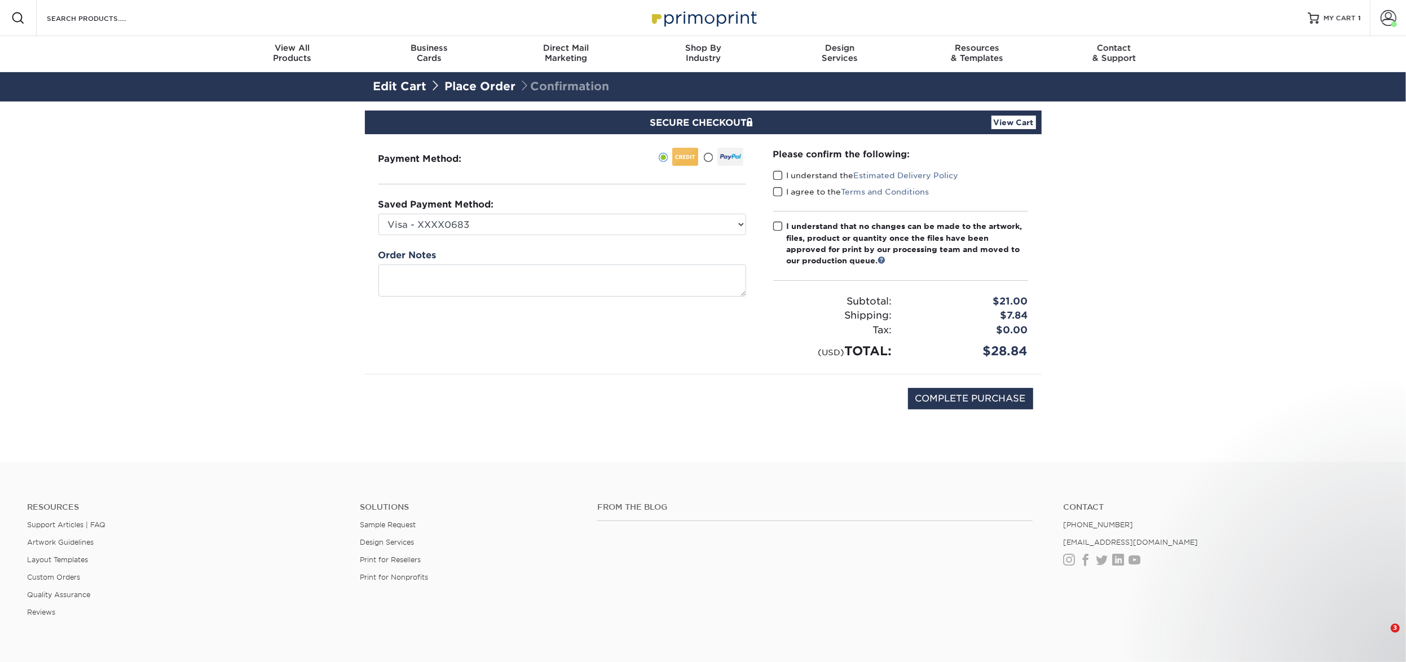
click at [781, 179] on span at bounding box center [778, 175] width 10 height 11
click at [0, 0] on input "I understand the Estimated Delivery Policy" at bounding box center [0, 0] width 0 height 0
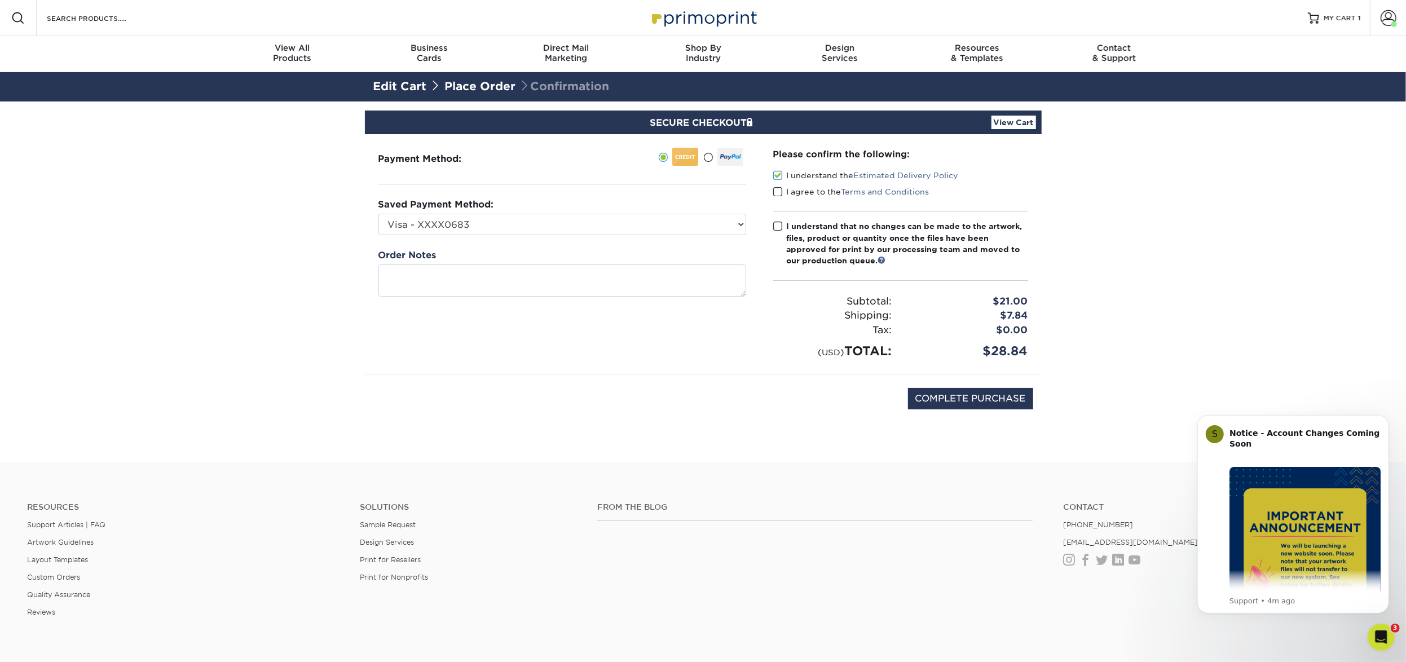
click at [777, 196] on label "I agree to the Terms and Conditions" at bounding box center [851, 191] width 156 height 11
click at [0, 0] on input "I agree to the Terms and Conditions" at bounding box center [0, 0] width 0 height 0
click at [779, 226] on span at bounding box center [778, 226] width 10 height 11
click at [0, 0] on input "I understand that no changes can be made to the artwork, files, product or quan…" at bounding box center [0, 0] width 0 height 0
click at [777, 194] on span at bounding box center [778, 192] width 10 height 11
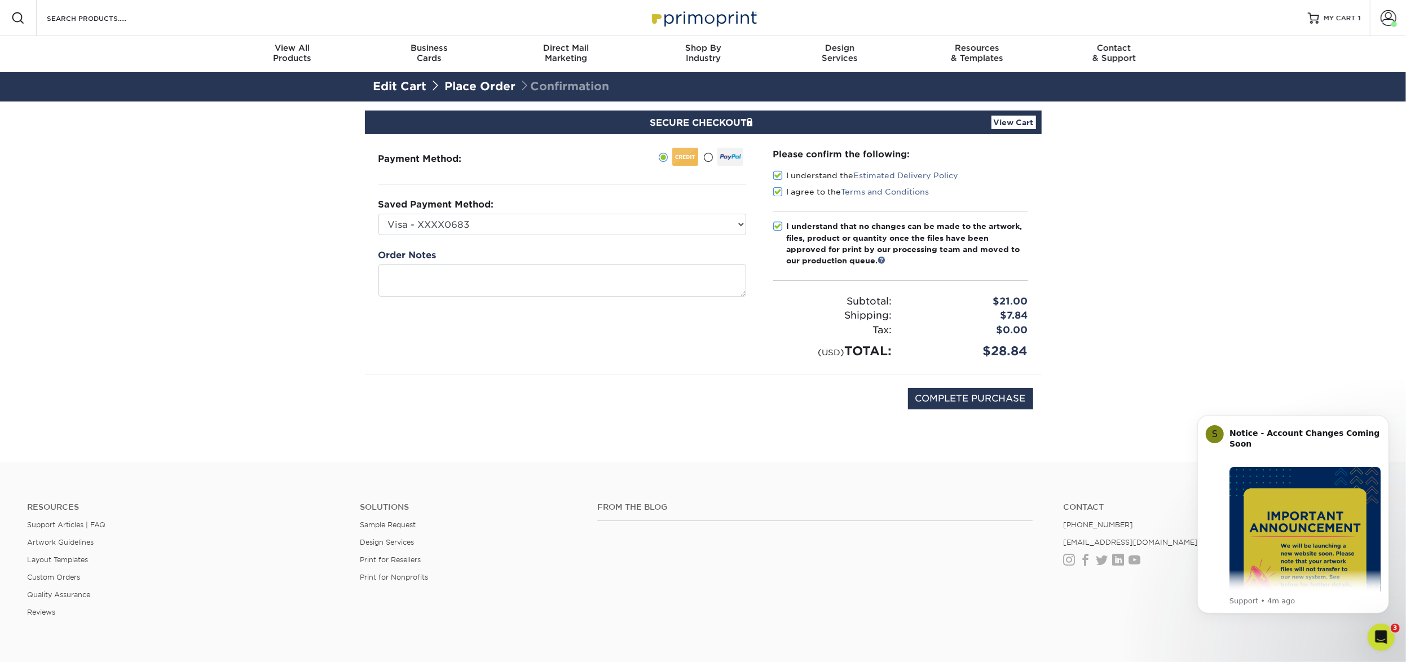
click at [0, 0] on input "I agree to the Terms and Conditions" at bounding box center [0, 0] width 0 height 0
click at [953, 394] on input "COMPLETE PURCHASE" at bounding box center [970, 398] width 125 height 21
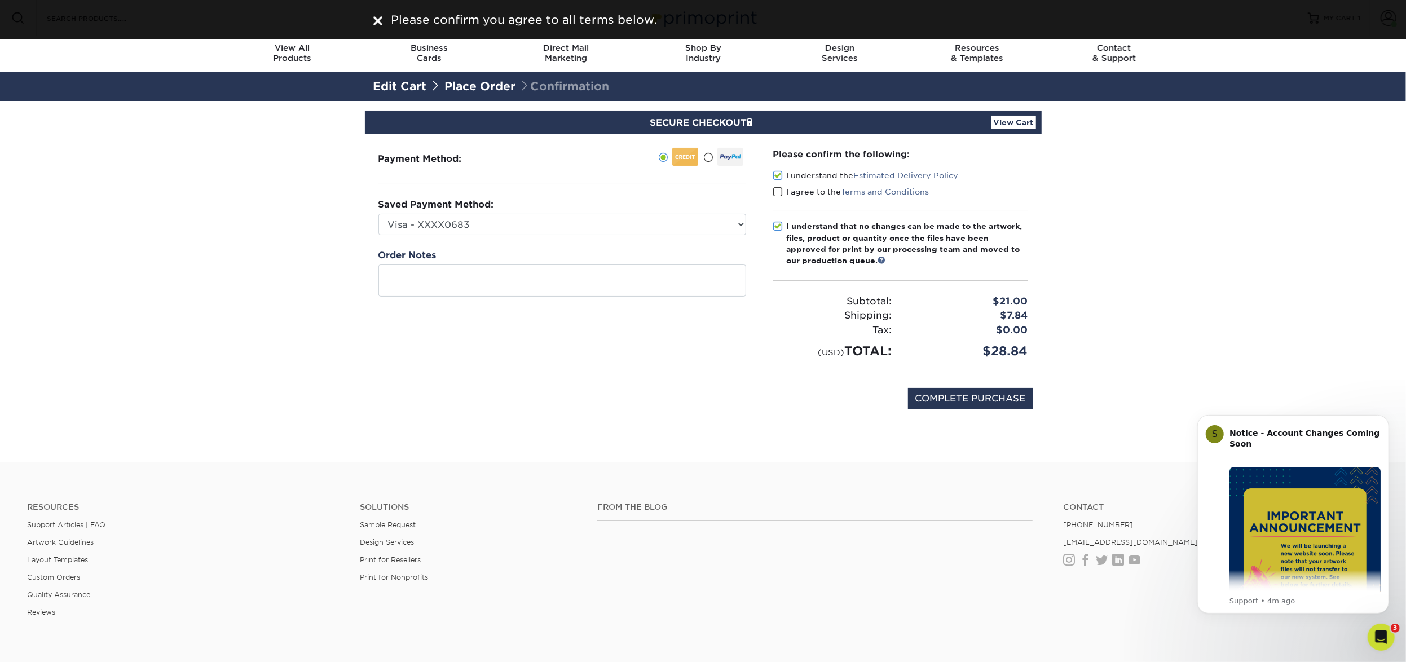
drag, startPoint x: 775, startPoint y: 188, endPoint x: 792, endPoint y: 213, distance: 29.9
click at [775, 188] on span at bounding box center [778, 192] width 10 height 11
click at [0, 0] on input "I agree to the Terms and Conditions" at bounding box center [0, 0] width 0 height 0
click at [948, 404] on input "COMPLETE PURCHASE" at bounding box center [970, 398] width 125 height 21
type input "PROCESSING, PLEASE WAIT..."
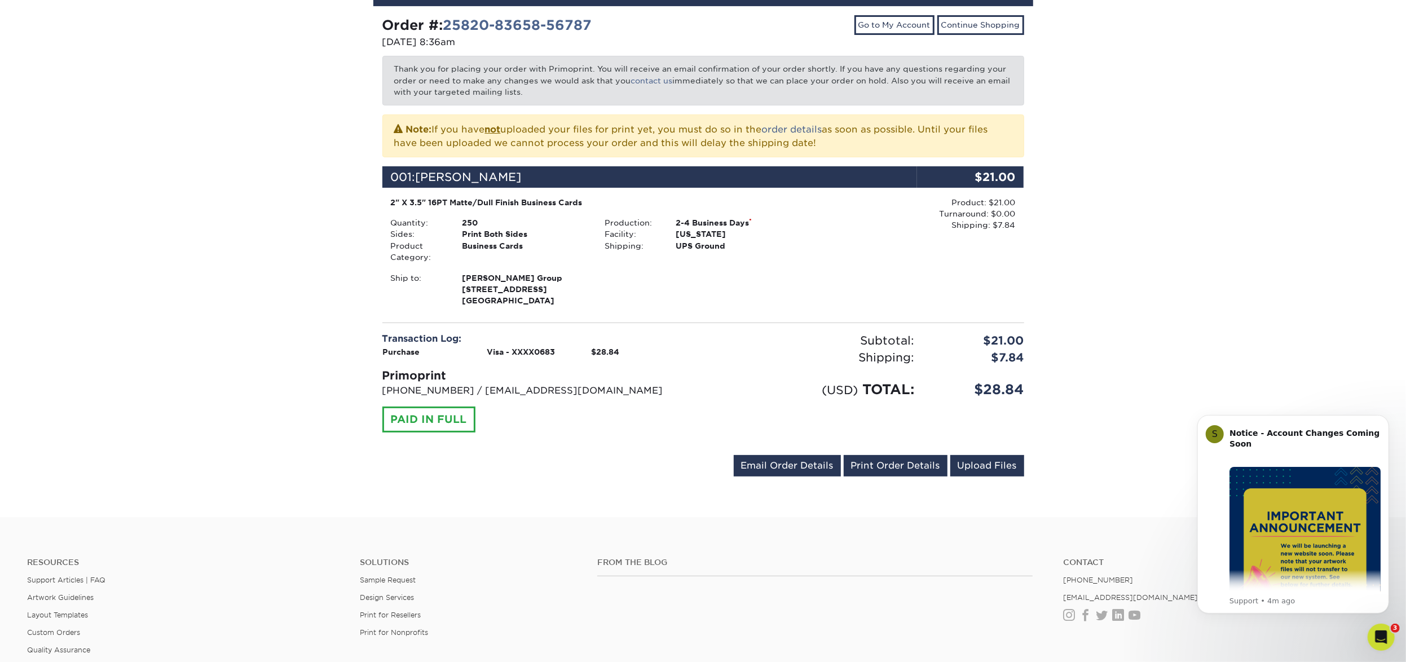
scroll to position [149, 0]
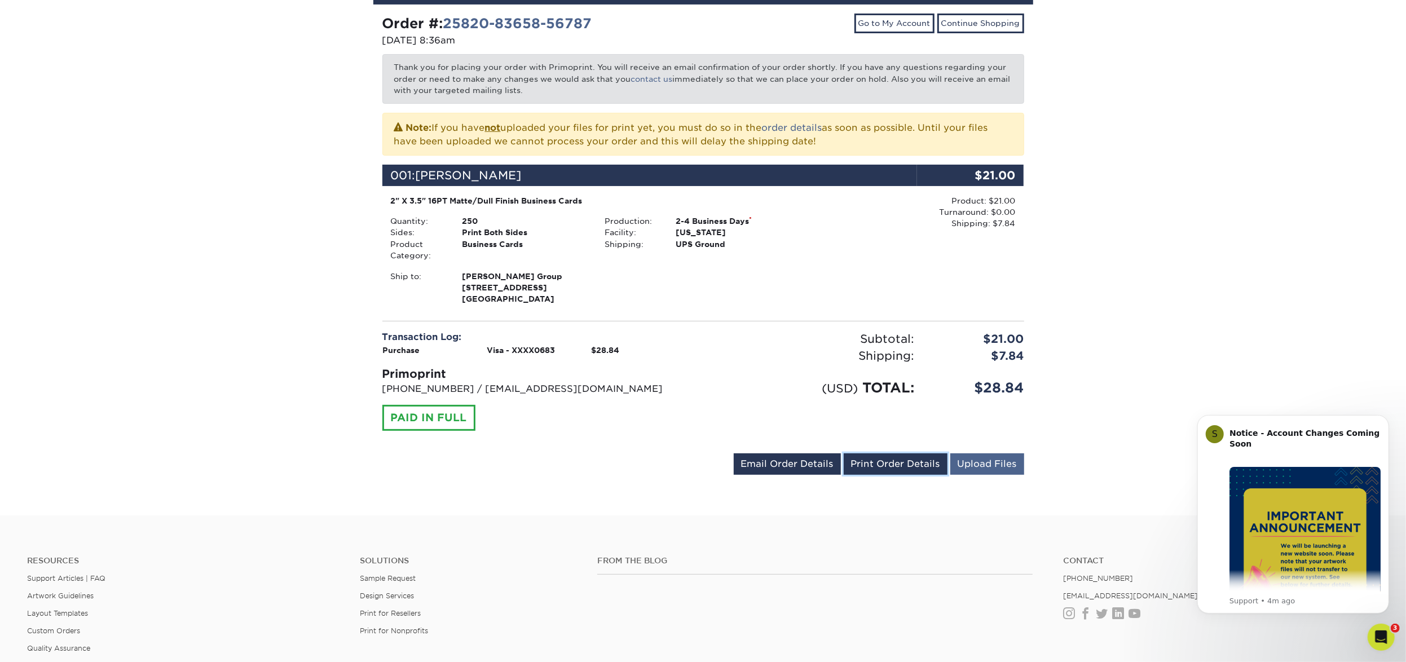
drag, startPoint x: 885, startPoint y: 460, endPoint x: 953, endPoint y: 471, distance: 68.5
click at [885, 460] on link "Print Order Details" at bounding box center [896, 464] width 104 height 21
click at [1301, 517] on img "Message content" at bounding box center [1304, 542] width 151 height 151
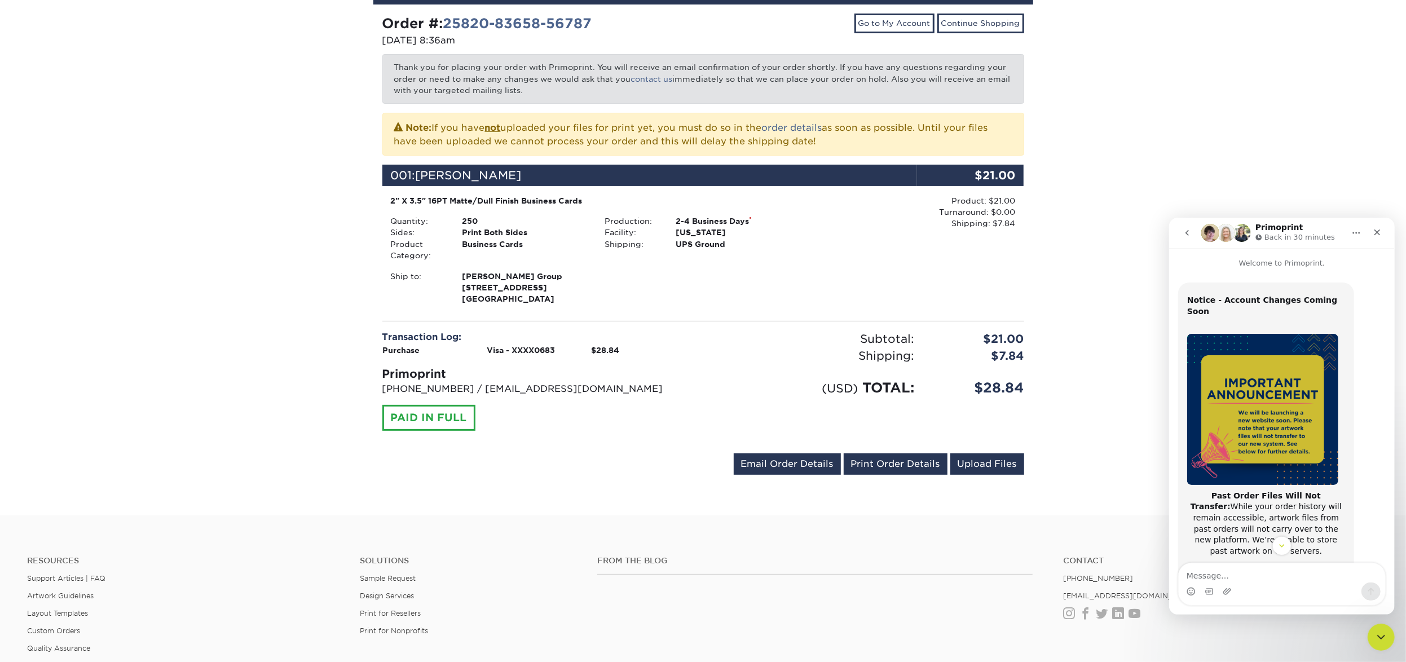
scroll to position [179, 0]
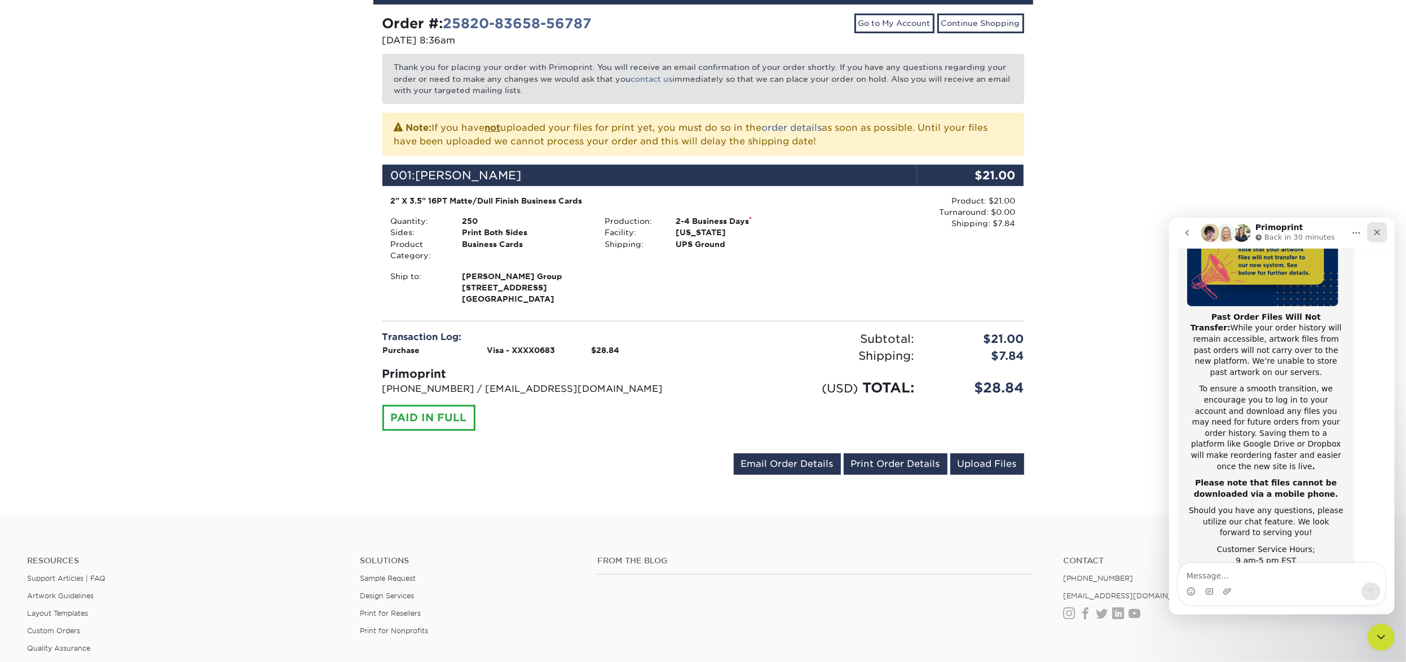
click at [1378, 234] on icon "Close" at bounding box center [1377, 231] width 9 height 9
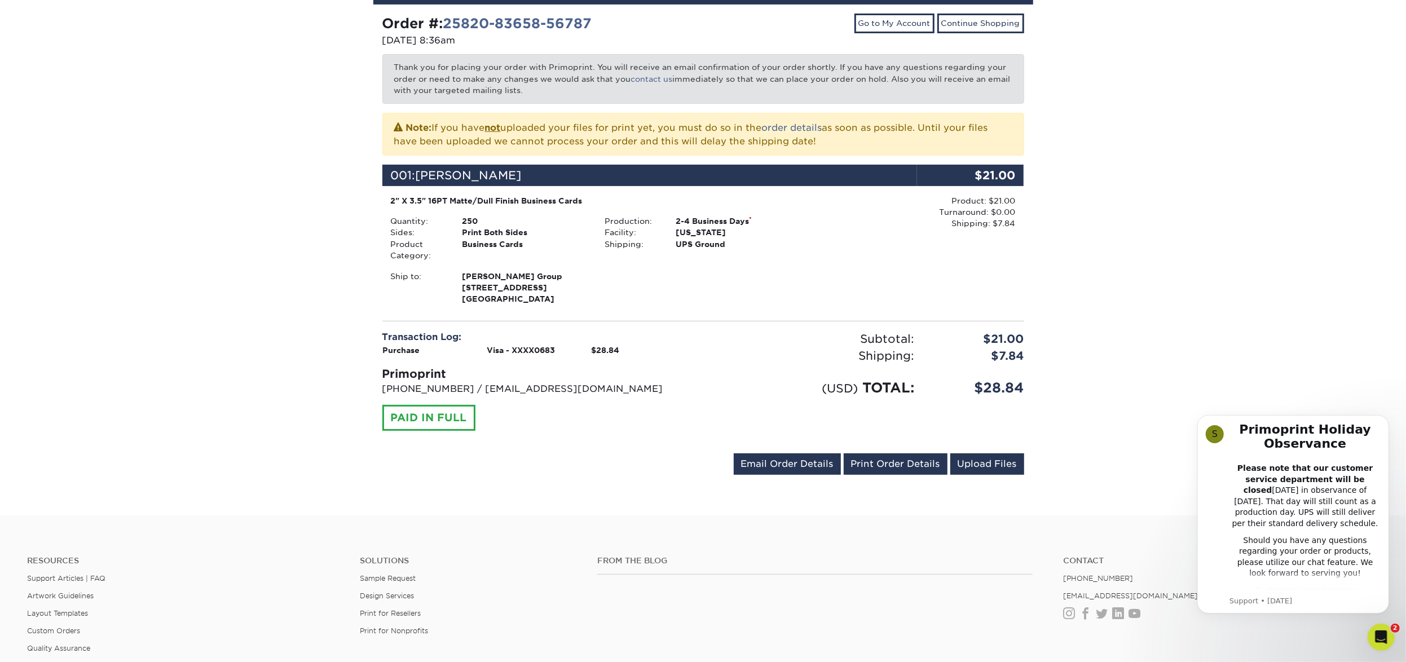
scroll to position [0, 0]
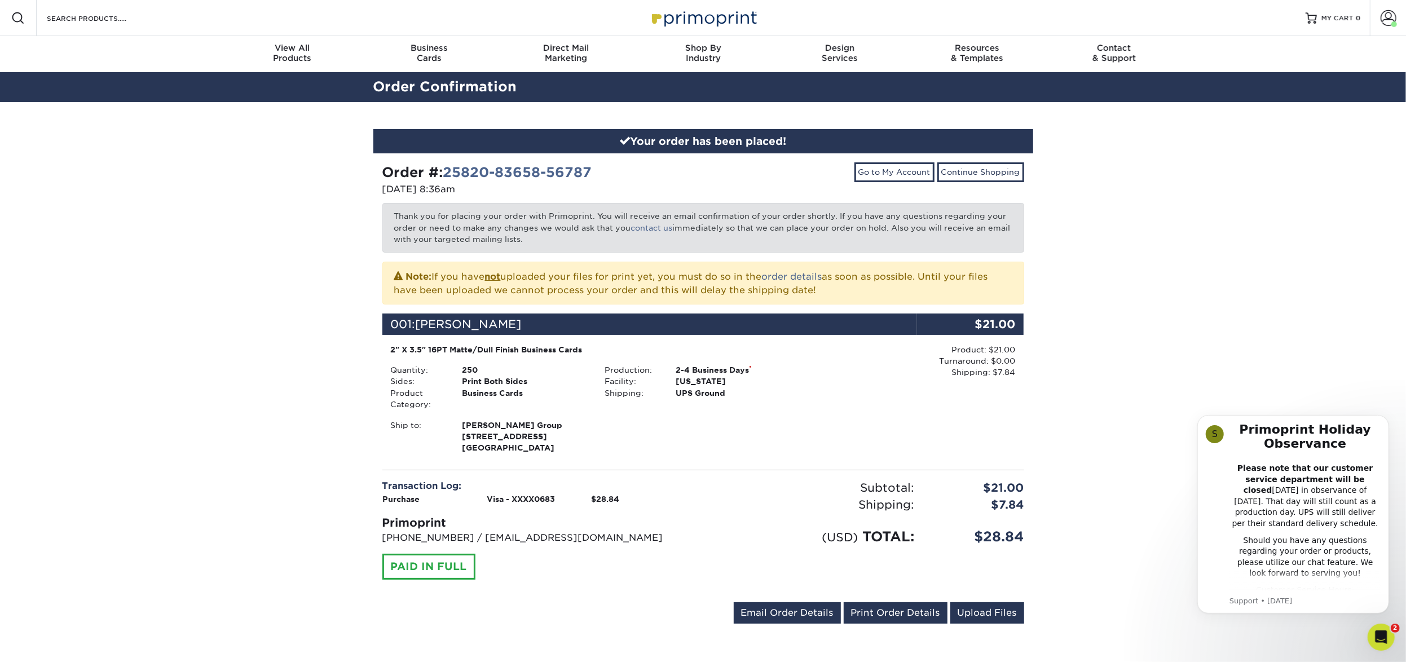
click at [1258, 253] on div "Your order has been placed! Order #: 25820-83658-56787 08/20/2025 8:36am Go to …" at bounding box center [703, 383] width 1406 height 562
